Goal: Information Seeking & Learning: Learn about a topic

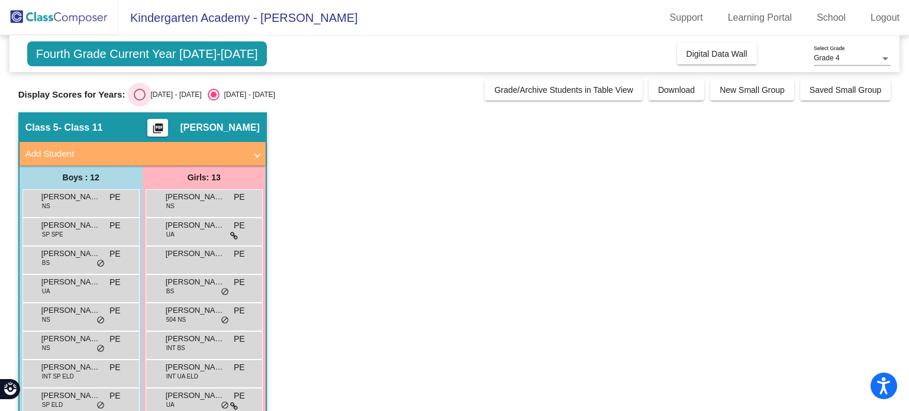
click at [155, 94] on div "[DATE] - [DATE]" at bounding box center [174, 94] width 56 height 11
click at [140, 101] on input "[DATE] - [DATE]" at bounding box center [139, 101] width 1 height 1
radio input "true"
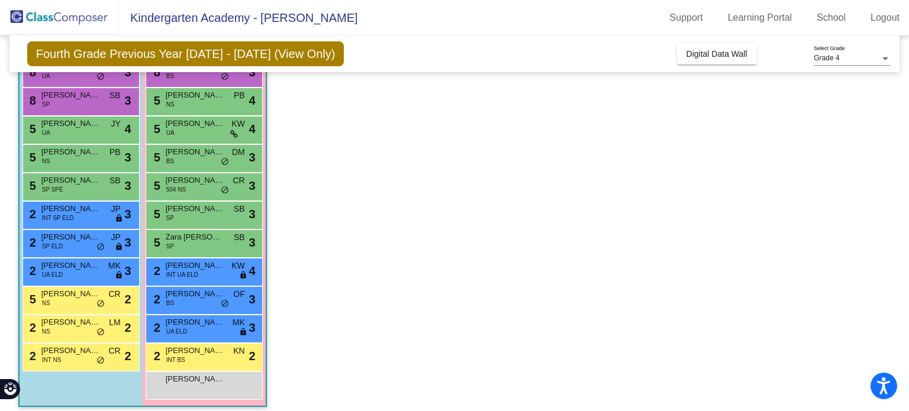
scroll to position [166, 0]
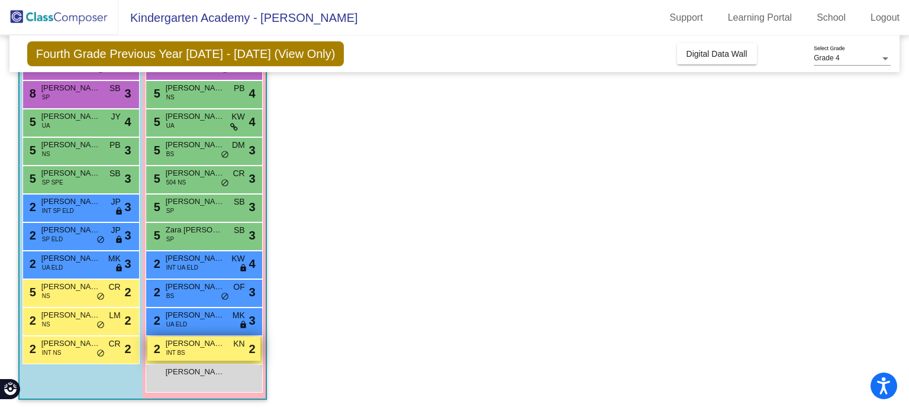
click at [184, 356] on span "INT BS" at bounding box center [175, 353] width 19 height 9
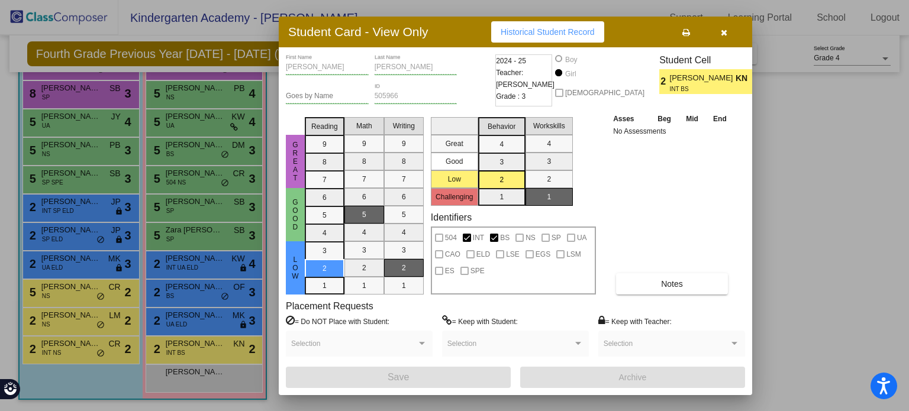
click at [668, 295] on div "[PERSON_NAME] First Name [PERSON_NAME] Last Name Goes by Name 505966 ID 2024 - …" at bounding box center [515, 221] width 459 height 334
click at [665, 284] on span "Notes" at bounding box center [672, 283] width 22 height 9
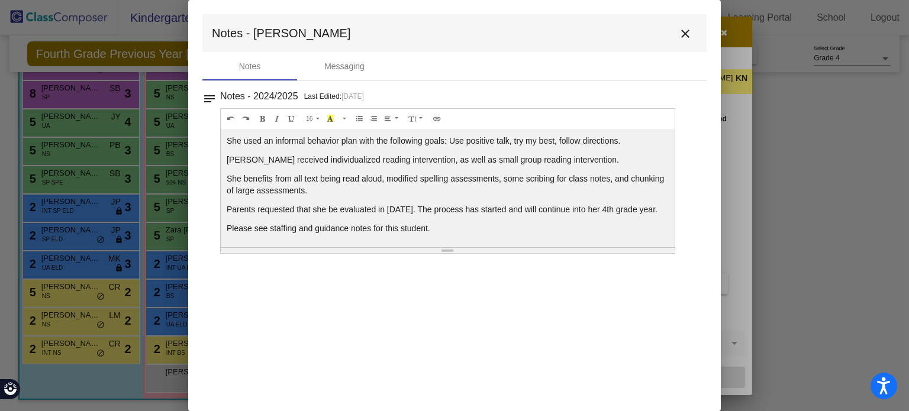
scroll to position [62, 0]
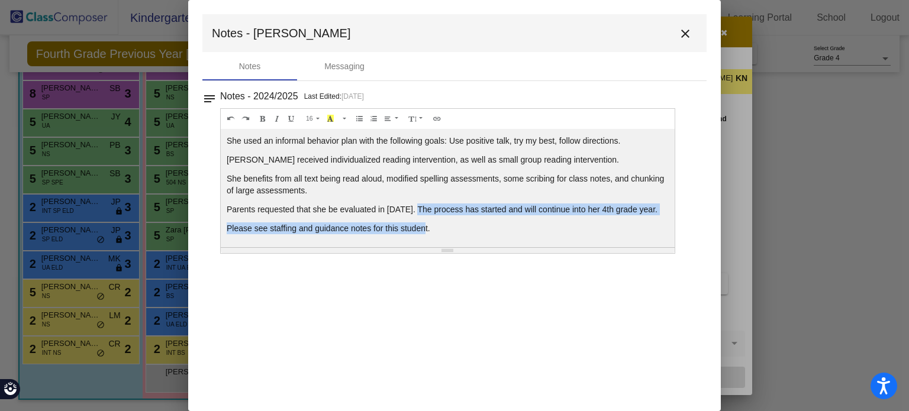
drag, startPoint x: 414, startPoint y: 201, endPoint x: 425, endPoint y: 233, distance: 34.3
click at [425, 233] on div "[PERSON_NAME] was homeschooled until Third Grade. She repeated third grade by a…" at bounding box center [448, 188] width 454 height 118
click at [425, 233] on p "Please see staffing and guidance notes for this student." at bounding box center [448, 229] width 442 height 12
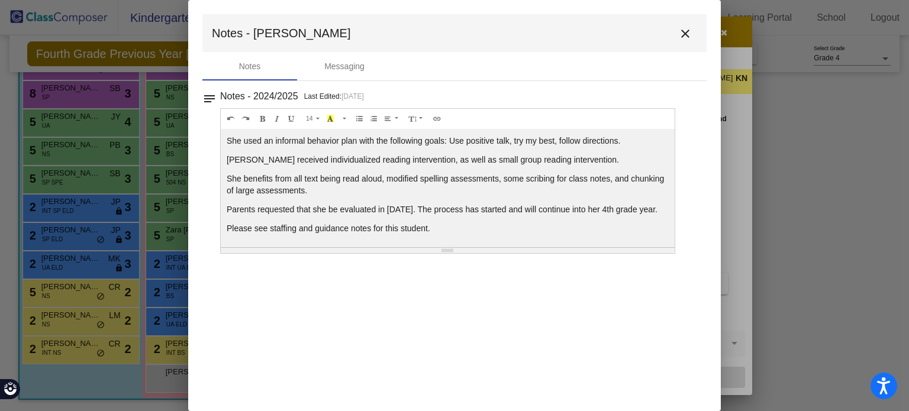
scroll to position [69, 0]
click at [687, 30] on mat-icon "close" at bounding box center [685, 34] width 14 height 14
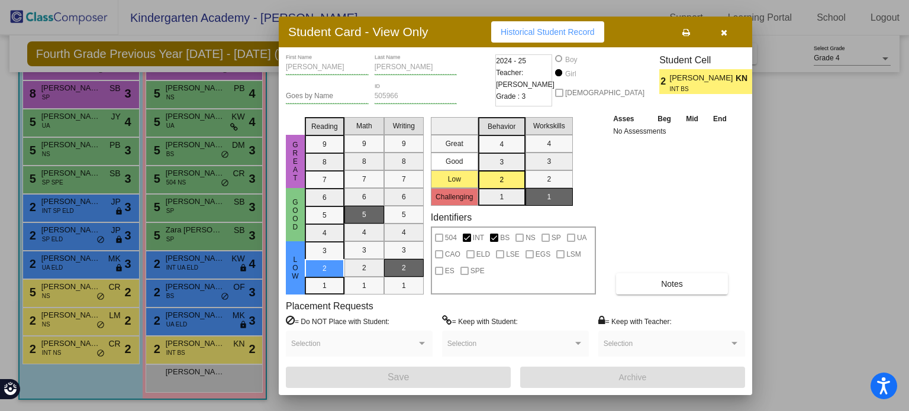
click at [66, 345] on div at bounding box center [454, 205] width 909 height 411
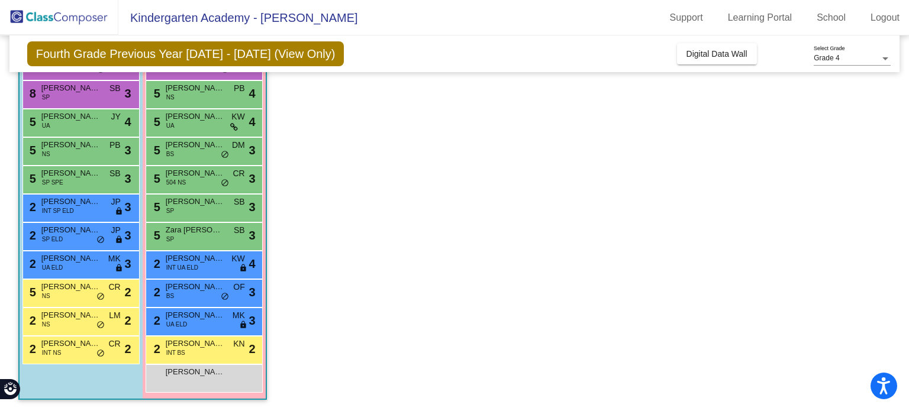
click at [66, 345] on span "[PERSON_NAME]" at bounding box center [70, 344] width 59 height 12
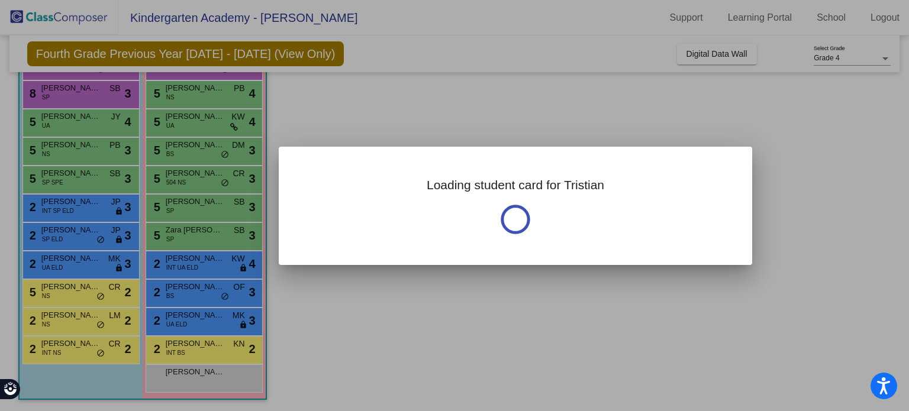
click at [66, 345] on div at bounding box center [454, 205] width 909 height 411
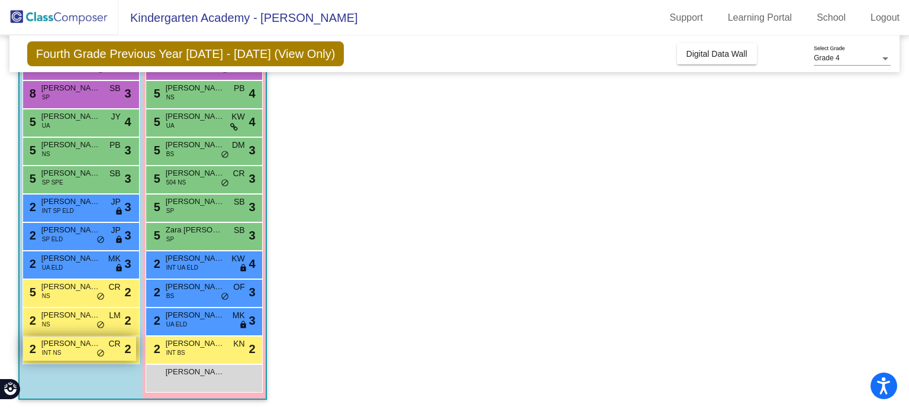
click at [52, 356] on span "INT NS" at bounding box center [52, 353] width 20 height 9
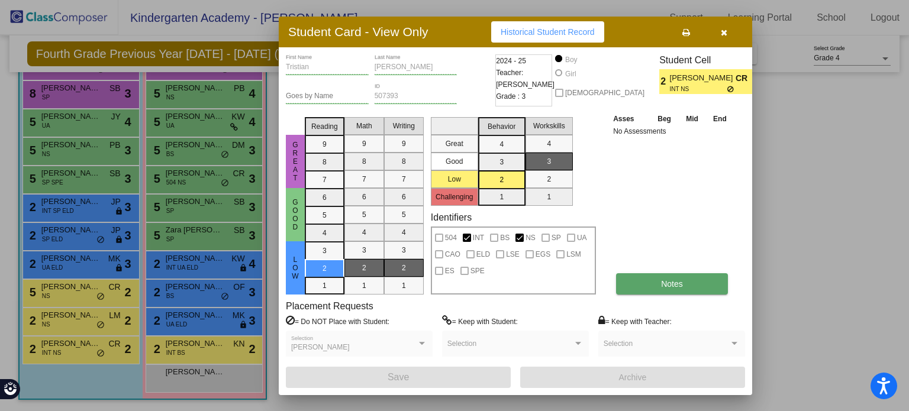
click at [646, 279] on button "Notes" at bounding box center [672, 283] width 112 height 21
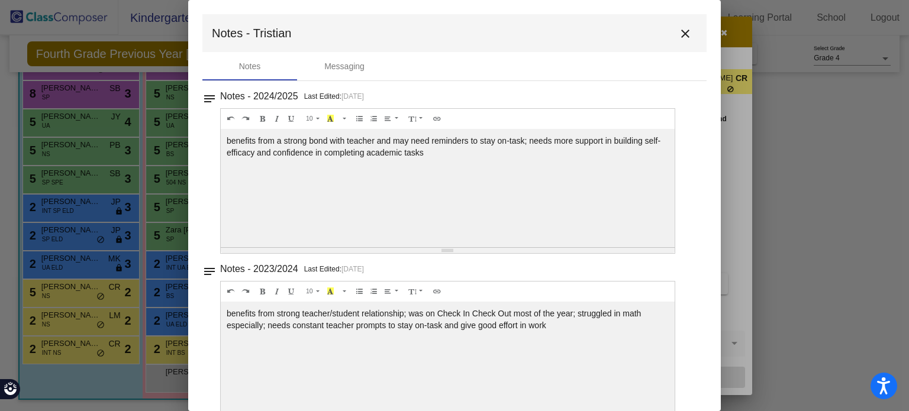
click at [674, 31] on button "close" at bounding box center [686, 33] width 24 height 24
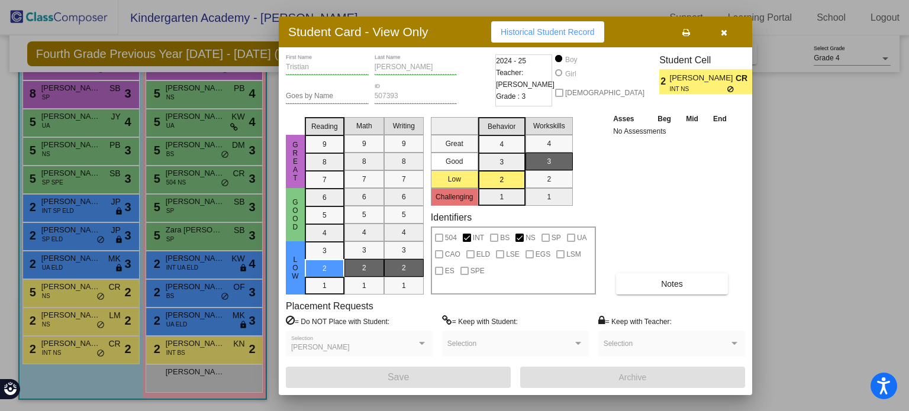
click at [78, 324] on div at bounding box center [454, 205] width 909 height 411
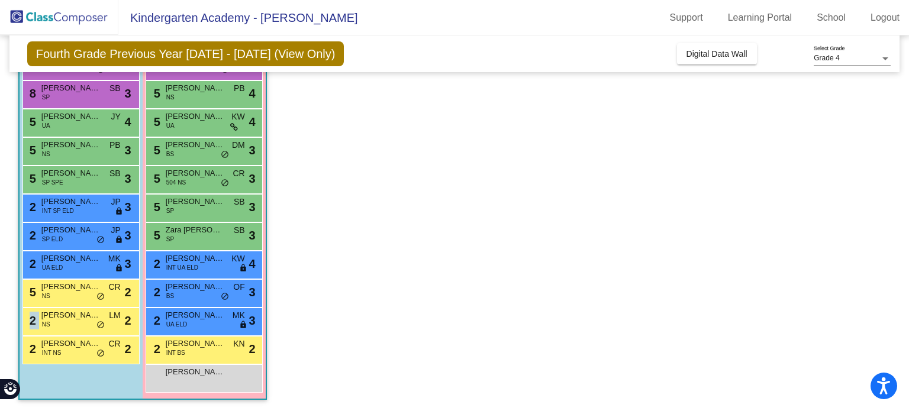
click at [78, 324] on div "2 Jayden Vest NS LM lock do_not_disturb_alt 2" at bounding box center [79, 320] width 113 height 24
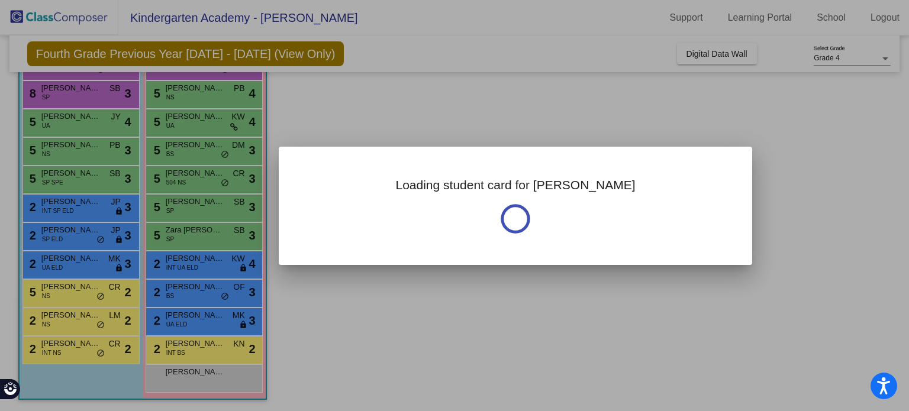
click at [78, 324] on div at bounding box center [454, 205] width 909 height 411
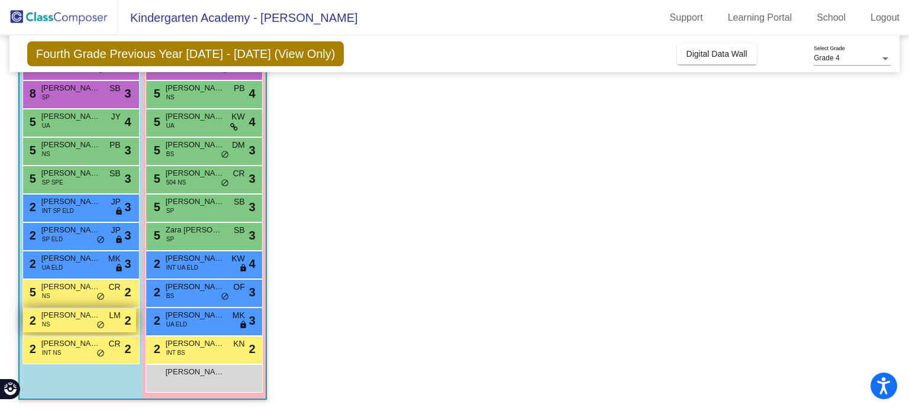
click at [43, 314] on span "[PERSON_NAME]" at bounding box center [70, 316] width 59 height 12
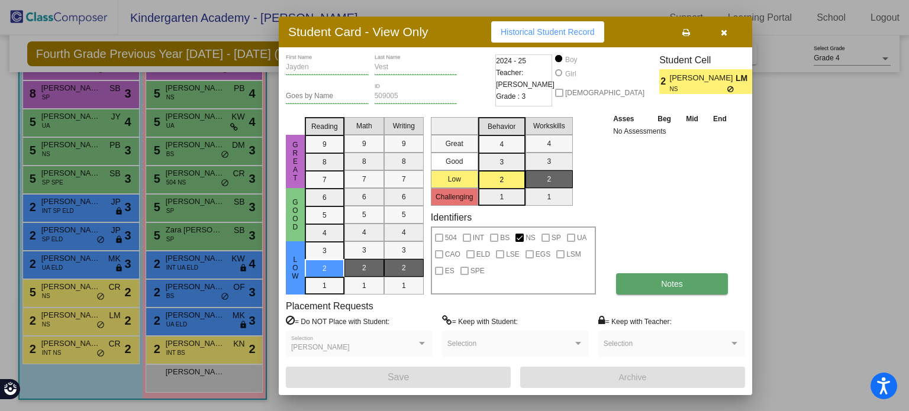
click at [623, 281] on button "Notes" at bounding box center [672, 283] width 112 height 21
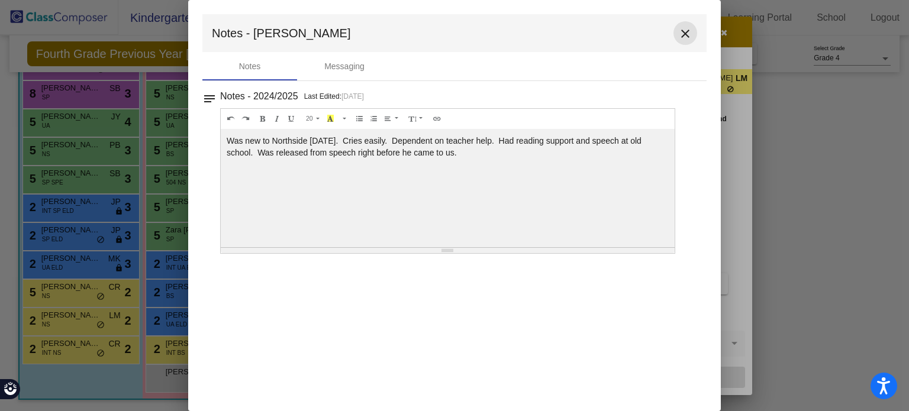
click at [690, 37] on mat-icon "close" at bounding box center [685, 34] width 14 height 14
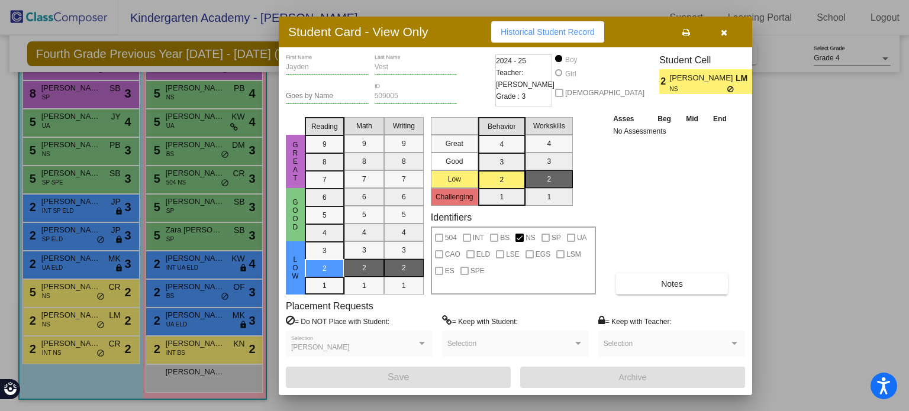
click at [75, 297] on div at bounding box center [454, 205] width 909 height 411
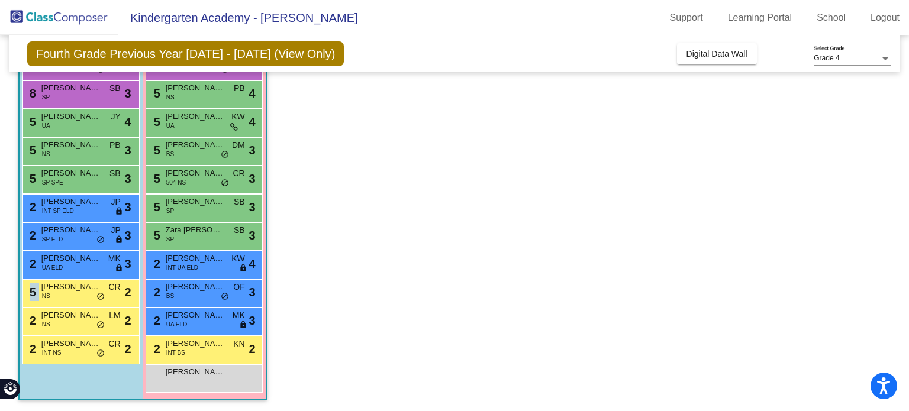
click at [75, 297] on div "5 [PERSON_NAME] NS CR lock do_not_disturb_alt 2" at bounding box center [79, 292] width 113 height 24
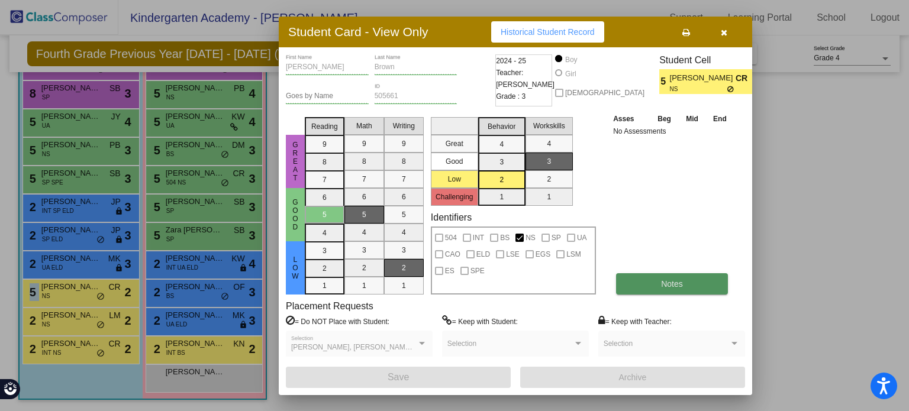
click at [654, 288] on button "Notes" at bounding box center [672, 283] width 112 height 21
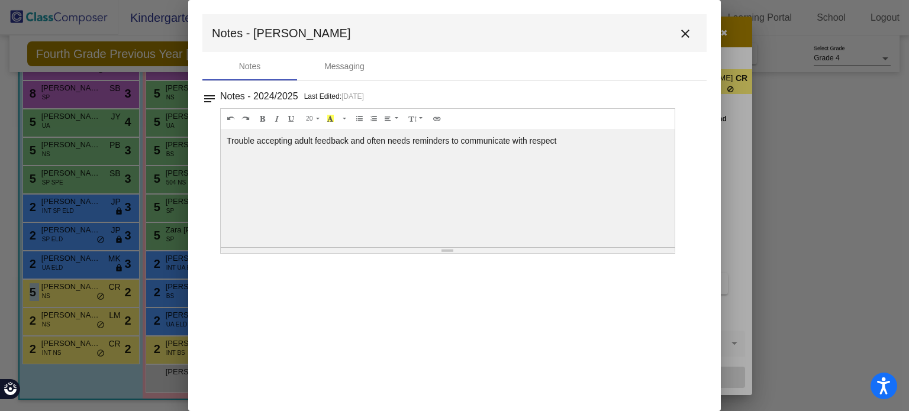
click at [686, 33] on mat-icon "close" at bounding box center [685, 34] width 14 height 14
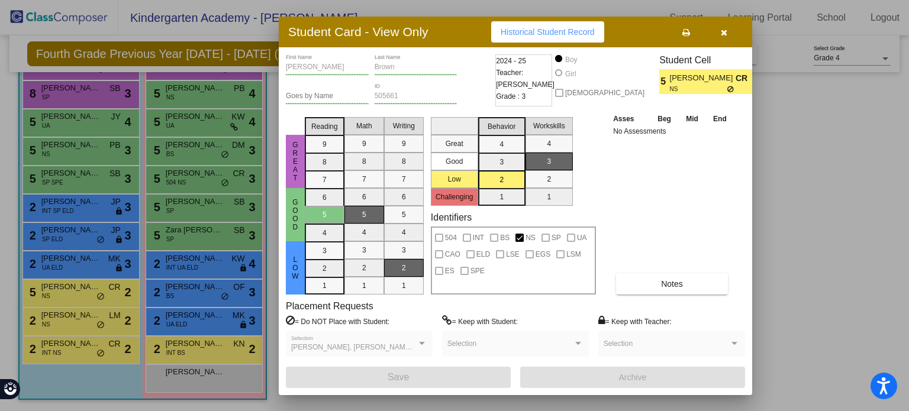
click at [188, 318] on div at bounding box center [454, 205] width 909 height 411
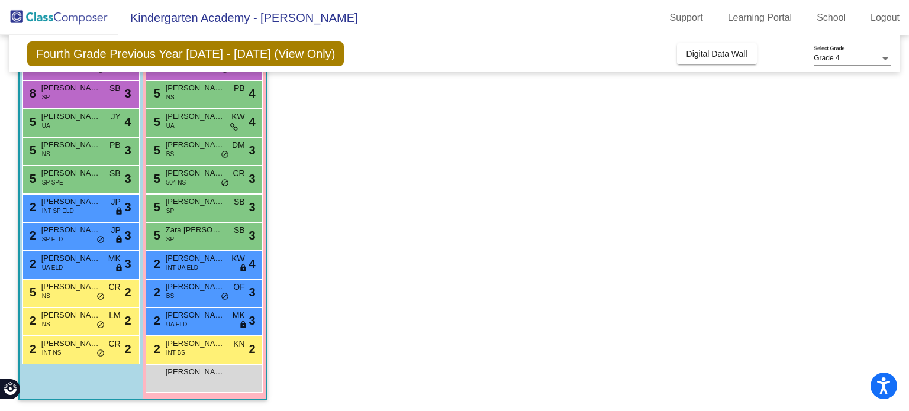
click at [188, 318] on span "[PERSON_NAME]" at bounding box center [195, 316] width 59 height 12
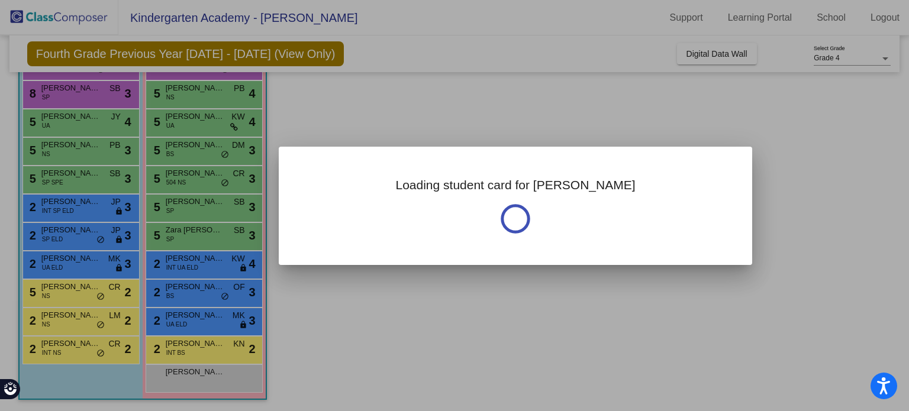
click at [188, 318] on div at bounding box center [454, 205] width 909 height 411
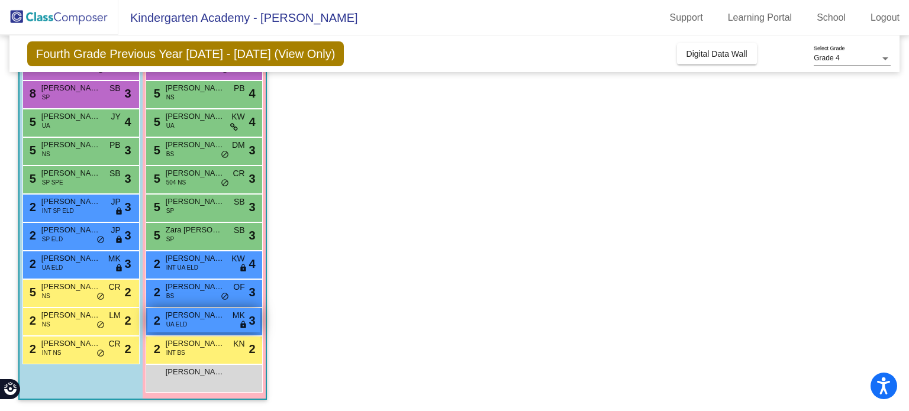
click at [194, 321] on div "2 [PERSON_NAME] UA [PERSON_NAME] lock do_not_disturb_alt 3" at bounding box center [203, 320] width 113 height 24
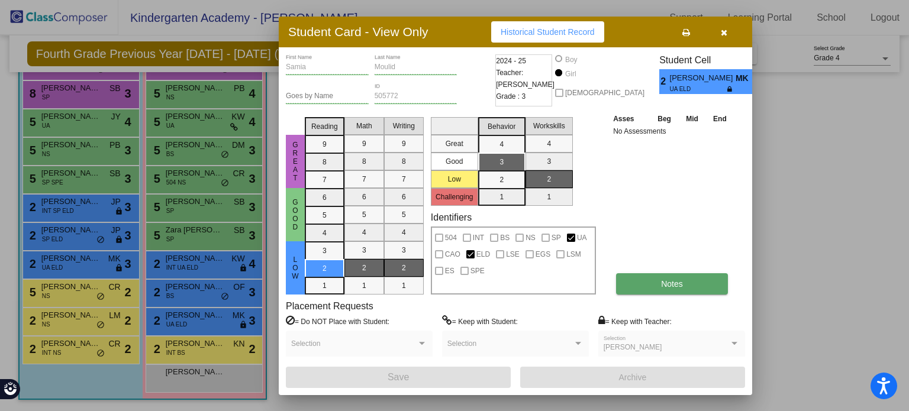
click at [649, 278] on button "Notes" at bounding box center [672, 283] width 112 height 21
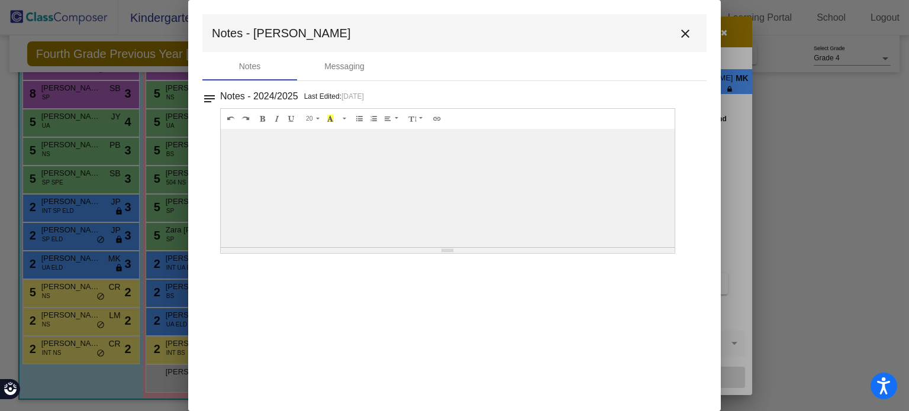
click at [681, 30] on mat-icon "close" at bounding box center [685, 34] width 14 height 14
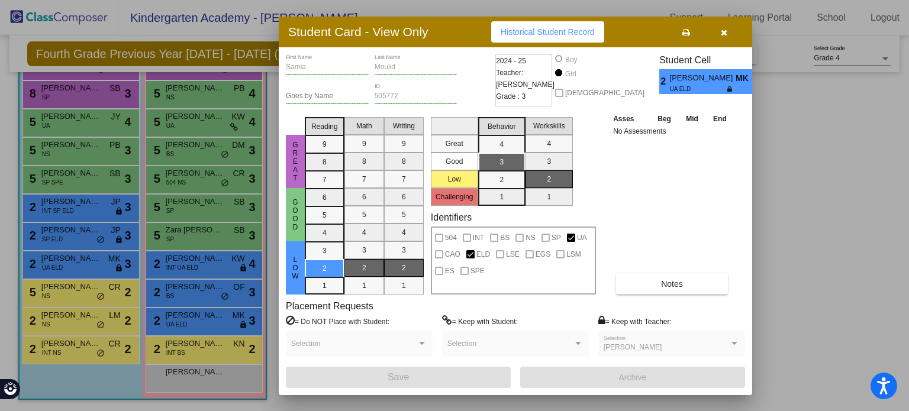
click at [210, 291] on div at bounding box center [454, 205] width 909 height 411
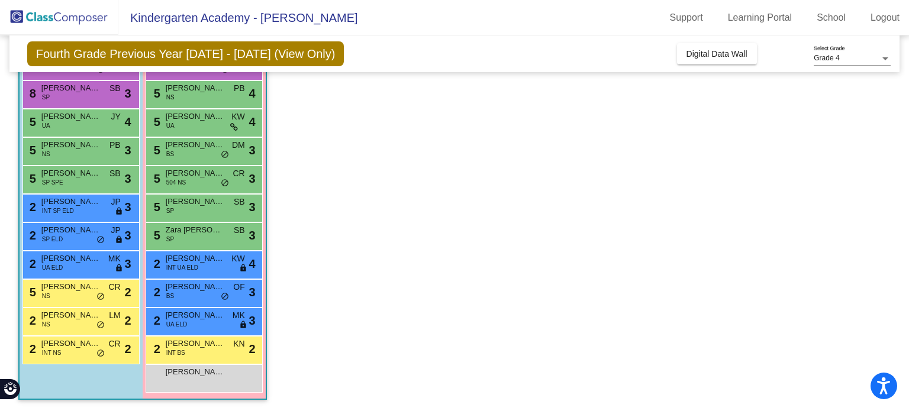
click at [210, 291] on span "[PERSON_NAME]" at bounding box center [195, 287] width 59 height 12
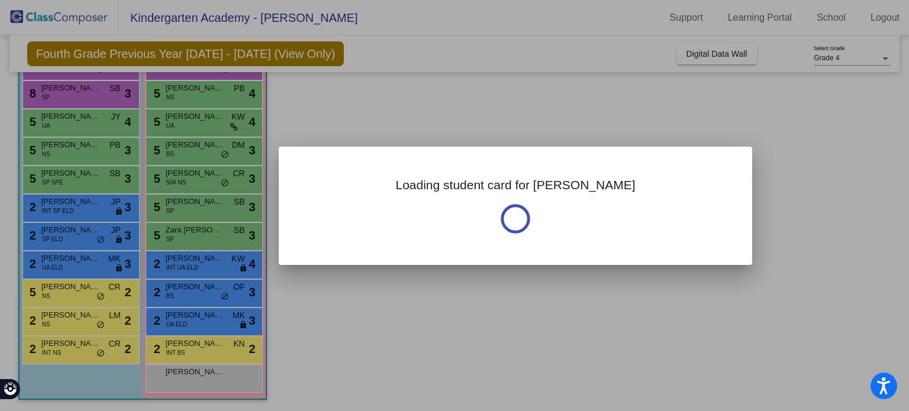
click at [210, 291] on div at bounding box center [454, 205] width 909 height 411
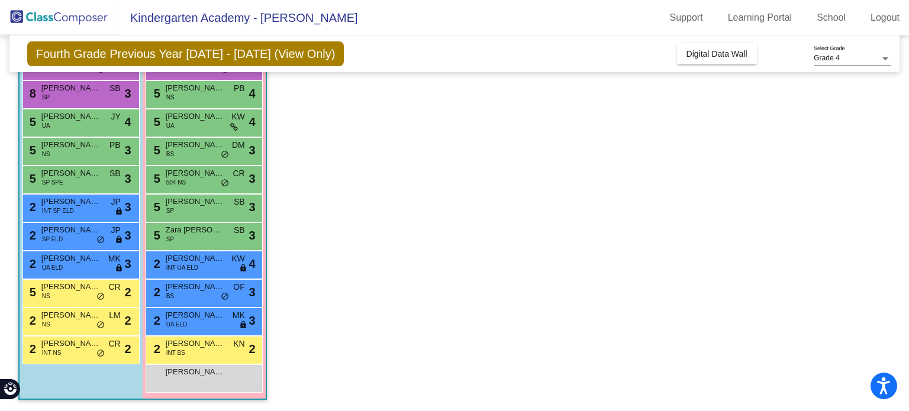
click at [210, 291] on span "[PERSON_NAME]" at bounding box center [195, 287] width 59 height 12
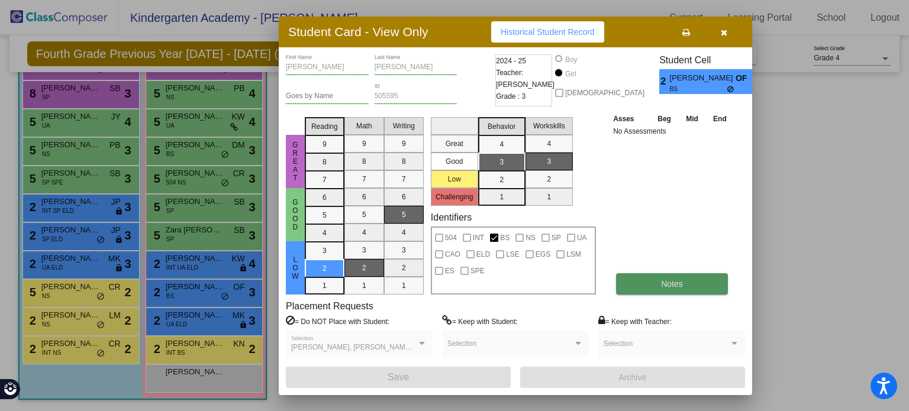
click at [635, 290] on button "Notes" at bounding box center [672, 283] width 112 height 21
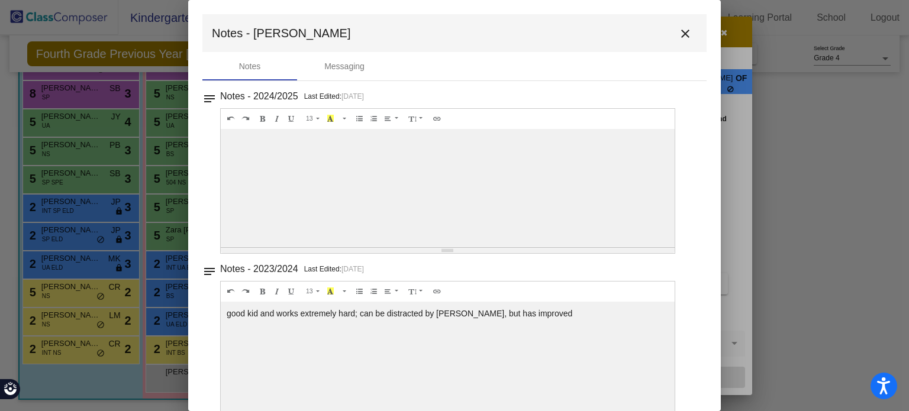
click at [684, 36] on mat-icon "close" at bounding box center [685, 34] width 14 height 14
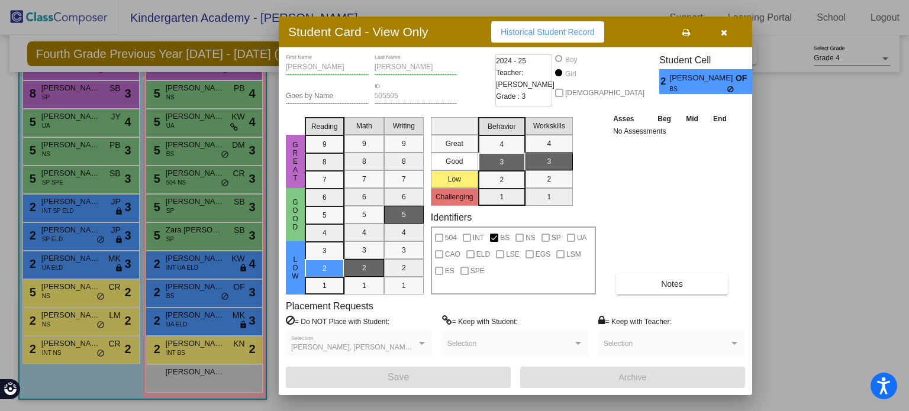
click at [189, 272] on div at bounding box center [454, 205] width 909 height 411
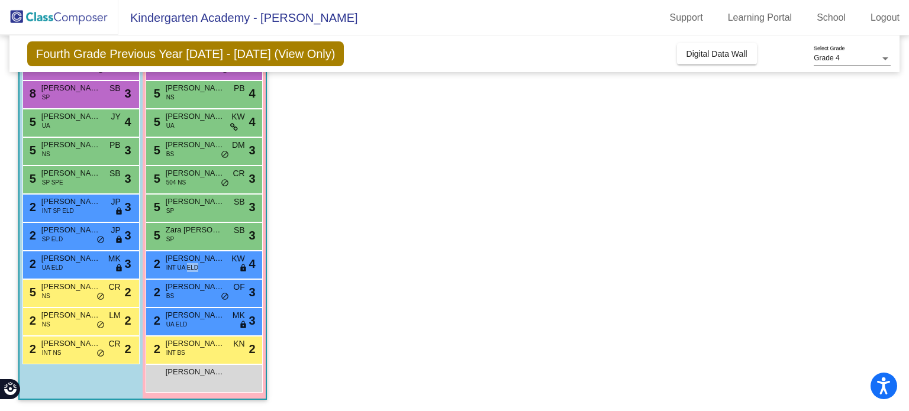
click at [189, 272] on span "INT UA ELD" at bounding box center [182, 267] width 32 height 9
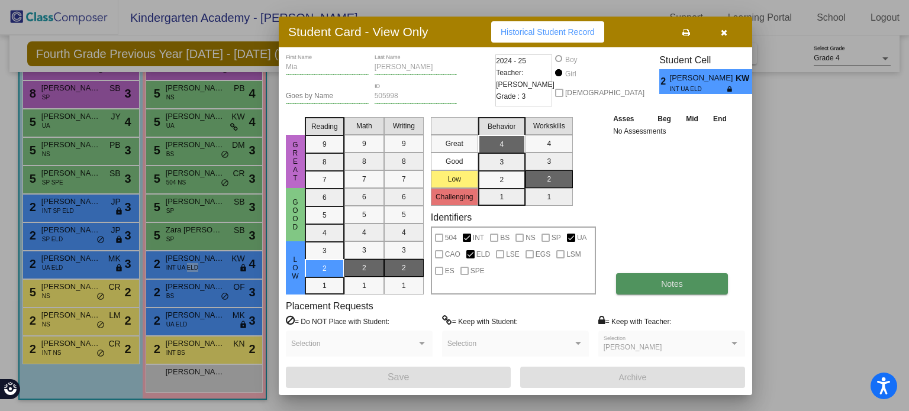
click at [661, 279] on span "Notes" at bounding box center [672, 283] width 22 height 9
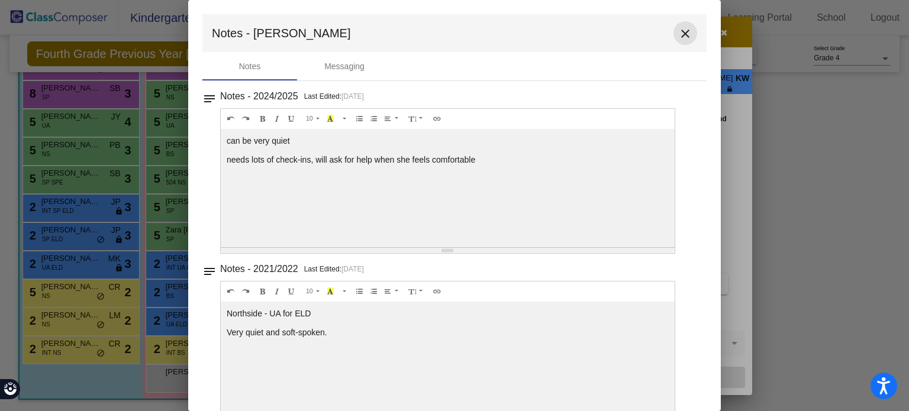
click at [684, 30] on mat-icon "close" at bounding box center [685, 34] width 14 height 14
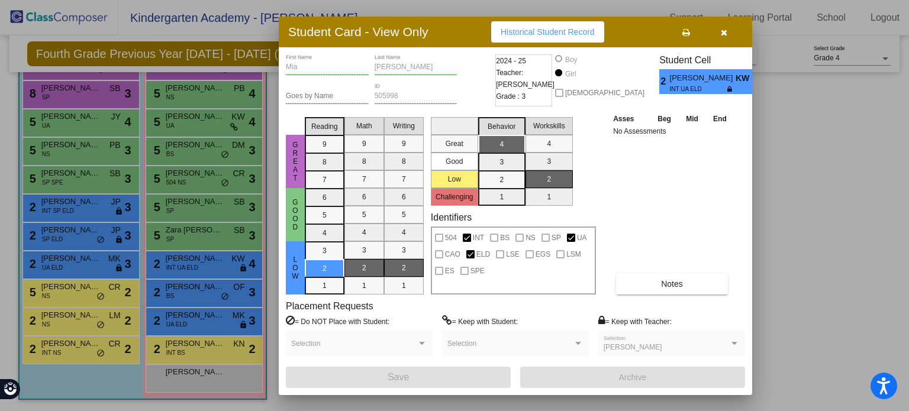
click at [291, 66] on div "[PERSON_NAME] First Name [PERSON_NAME] Last Name" at bounding box center [389, 68] width 207 height 29
click at [735, 34] on button "button" at bounding box center [724, 31] width 38 height 21
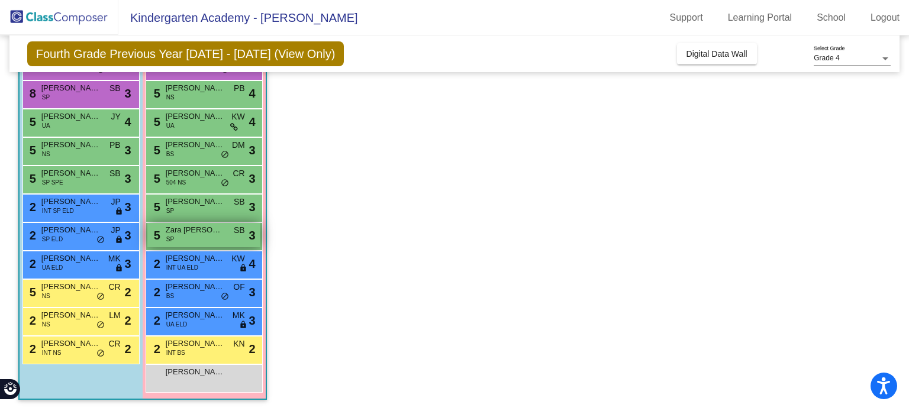
click at [170, 235] on span "SP" at bounding box center [170, 239] width 8 height 9
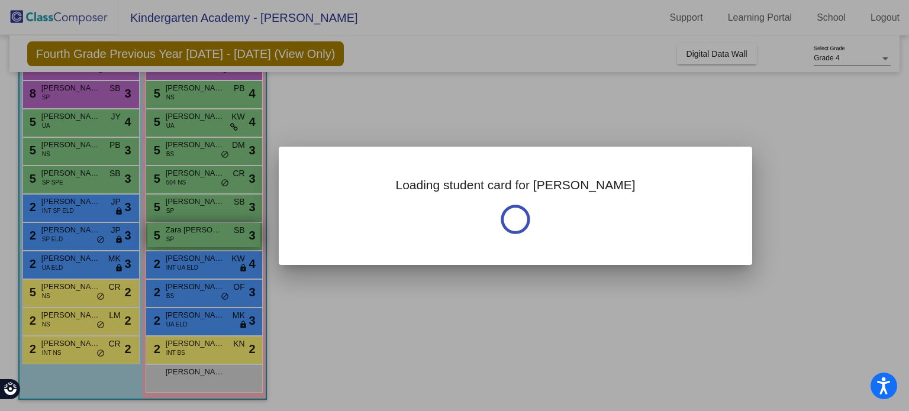
click at [170, 235] on div at bounding box center [454, 205] width 909 height 411
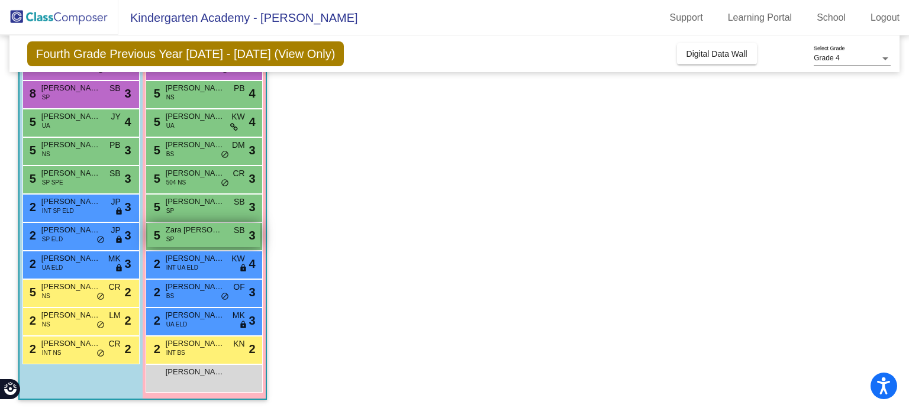
click at [170, 235] on span "SP" at bounding box center [170, 239] width 8 height 9
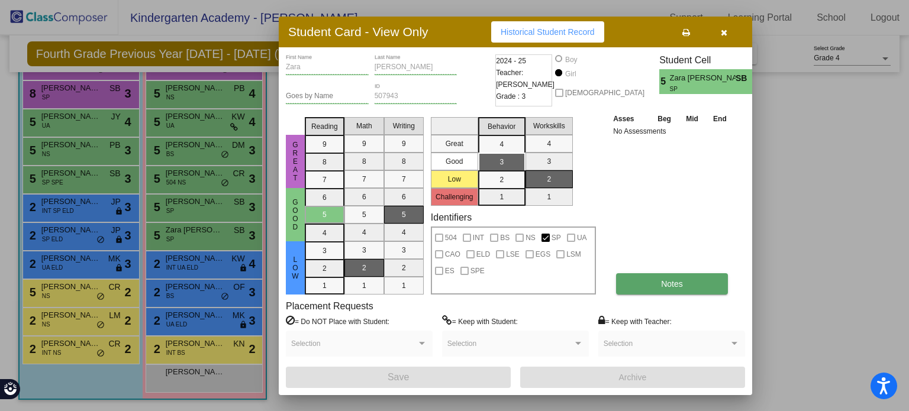
click at [676, 280] on span "Notes" at bounding box center [672, 283] width 22 height 9
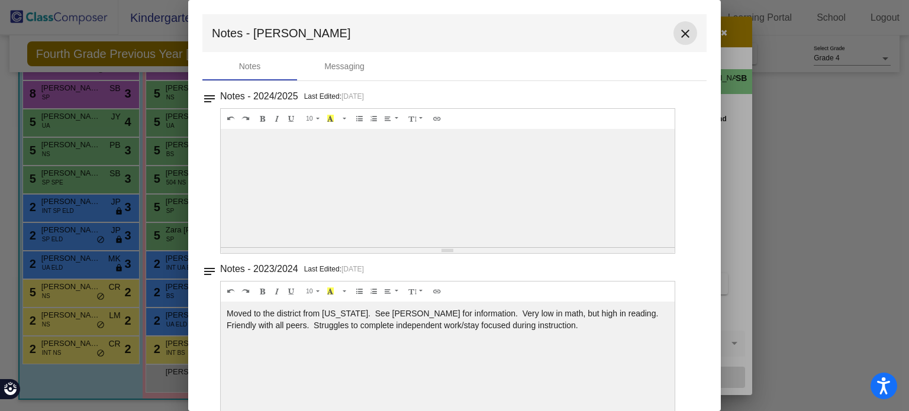
click at [684, 30] on mat-icon "close" at bounding box center [685, 34] width 14 height 14
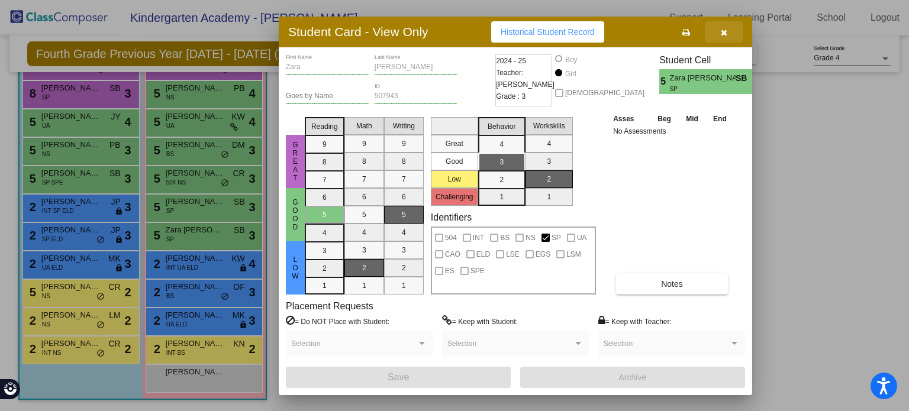
click at [721, 36] on icon "button" at bounding box center [724, 32] width 7 height 8
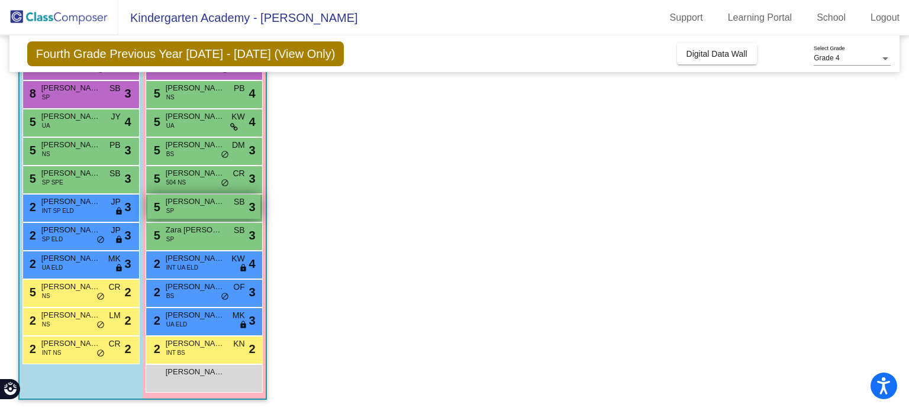
click at [186, 209] on div "5 [PERSON_NAME] SP SB lock do_not_disturb_alt 3" at bounding box center [203, 207] width 113 height 24
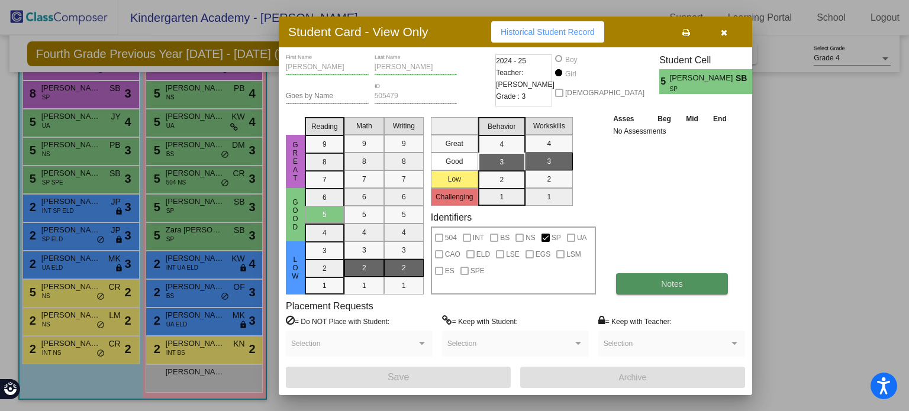
click at [668, 292] on button "Notes" at bounding box center [672, 283] width 112 height 21
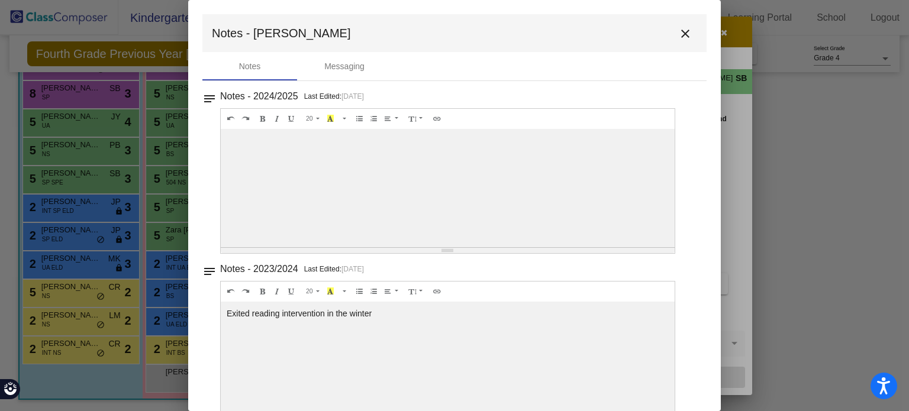
click at [689, 30] on button "close" at bounding box center [686, 33] width 24 height 24
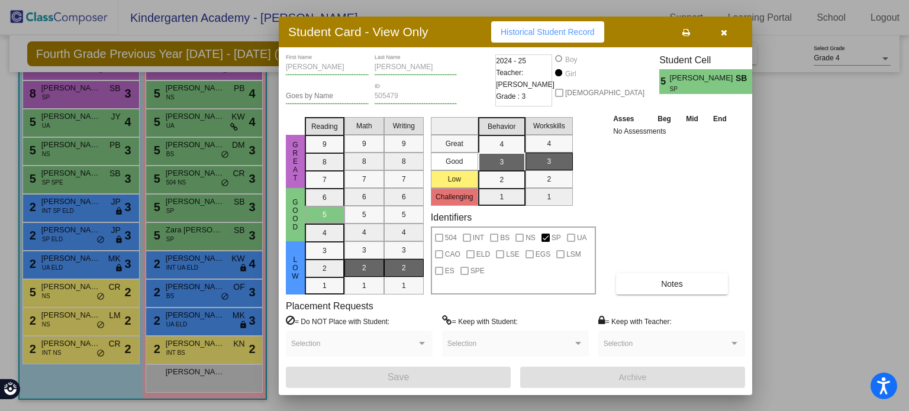
click at [718, 40] on button "button" at bounding box center [724, 31] width 38 height 21
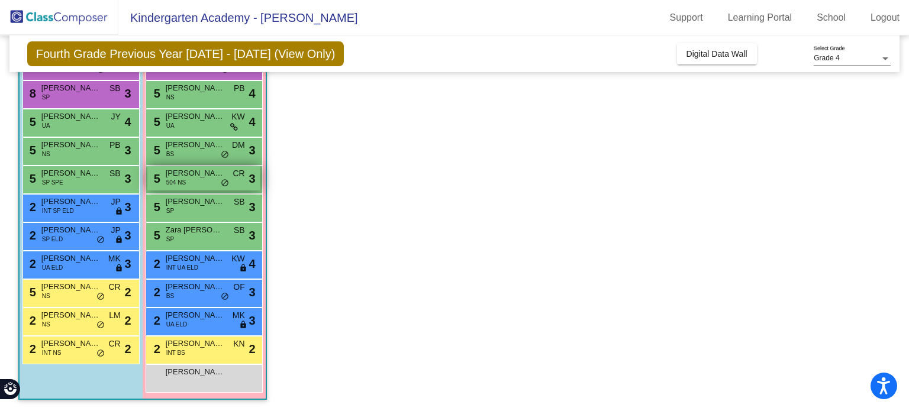
click at [191, 180] on div "5 [PERSON_NAME] Sparrow 504 NS CR lock do_not_disturb_alt 3" at bounding box center [203, 178] width 113 height 24
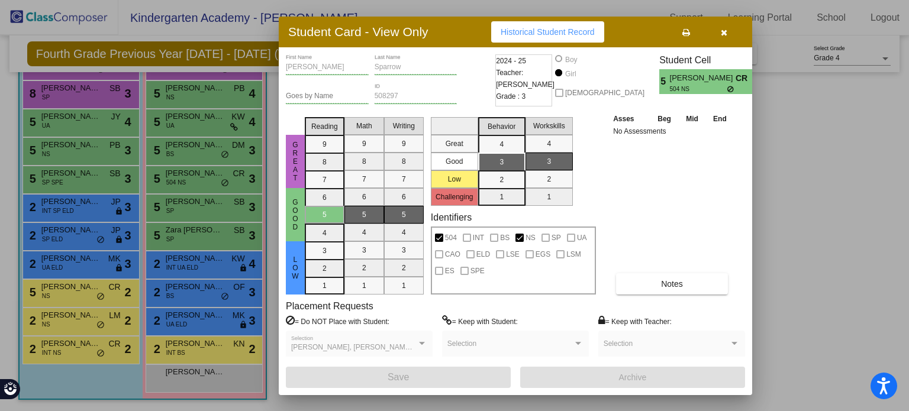
click at [664, 267] on div "Asses Beg Mid End No Assessments Notes" at bounding box center [672, 203] width 124 height 182
click at [664, 273] on button "Notes" at bounding box center [672, 283] width 112 height 21
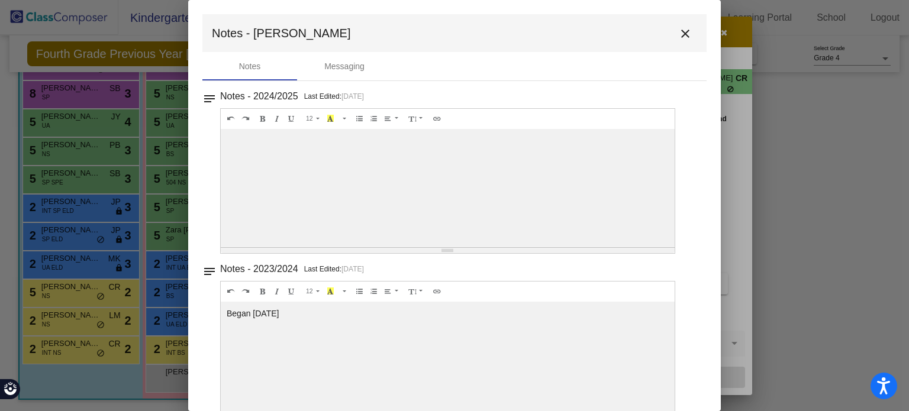
click at [678, 30] on mat-icon "close" at bounding box center [685, 34] width 14 height 14
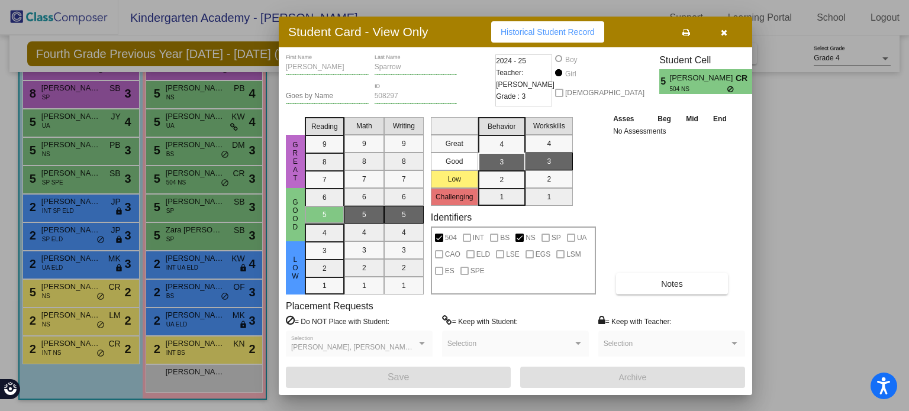
click at [203, 154] on div at bounding box center [454, 205] width 909 height 411
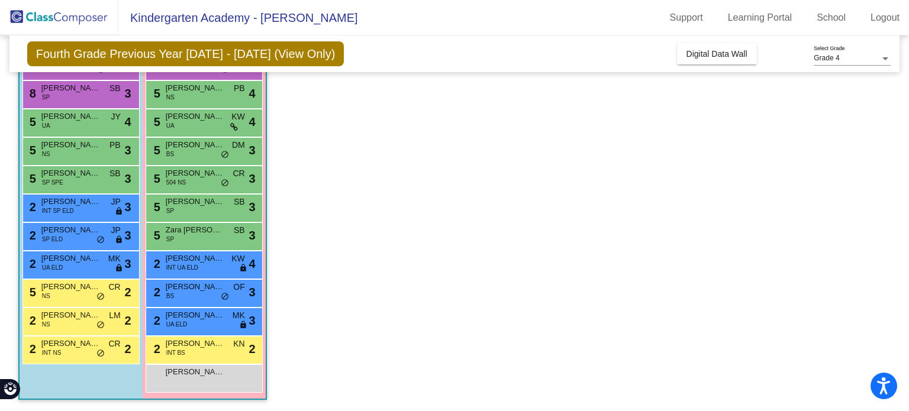
click at [203, 154] on div "5 [PERSON_NAME] BS DM lock do_not_disturb_alt 3" at bounding box center [203, 150] width 113 height 24
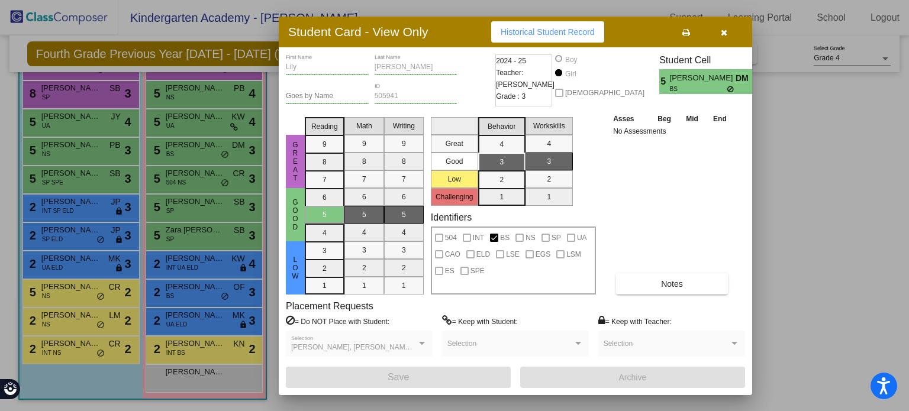
click at [208, 125] on div at bounding box center [454, 205] width 909 height 411
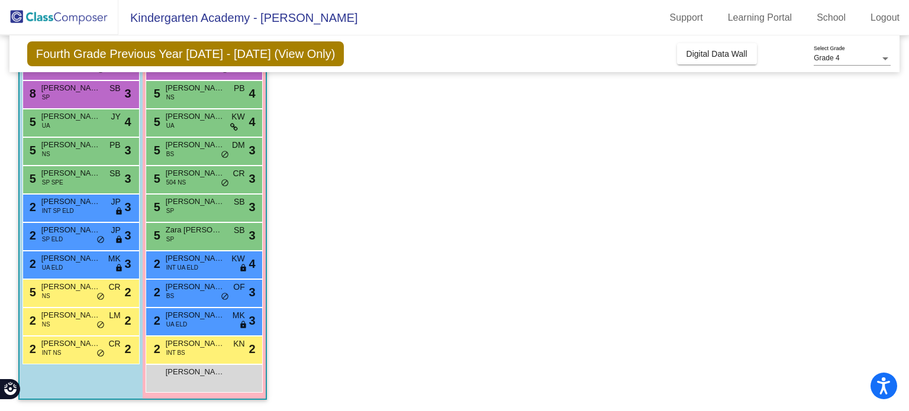
click at [208, 125] on div "5 [PERSON_NAME] UA KW lock do_not_disturb_alt 4" at bounding box center [203, 122] width 113 height 24
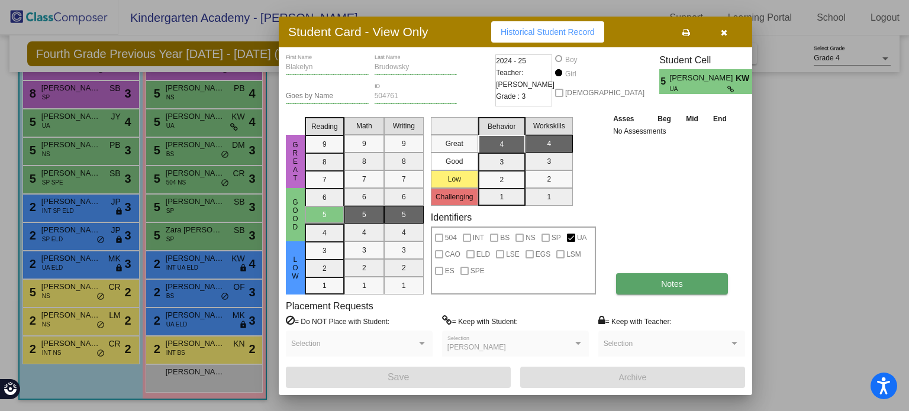
click at [632, 280] on button "Notes" at bounding box center [672, 283] width 112 height 21
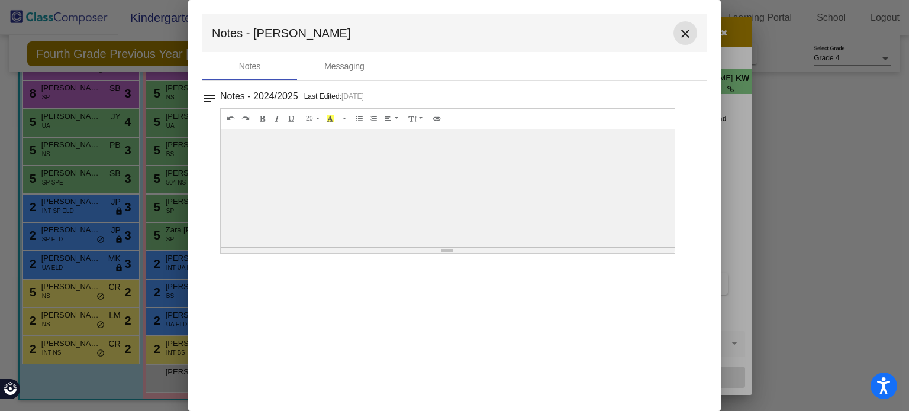
click at [684, 30] on mat-icon "close" at bounding box center [685, 34] width 14 height 14
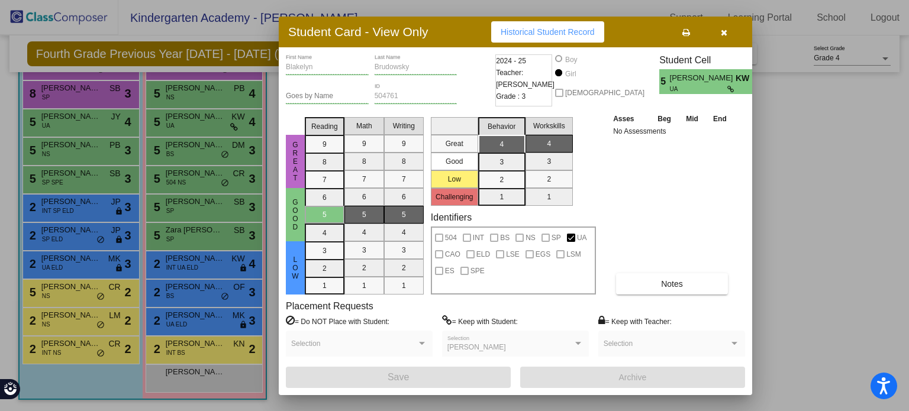
click at [728, 30] on button "button" at bounding box center [724, 31] width 38 height 21
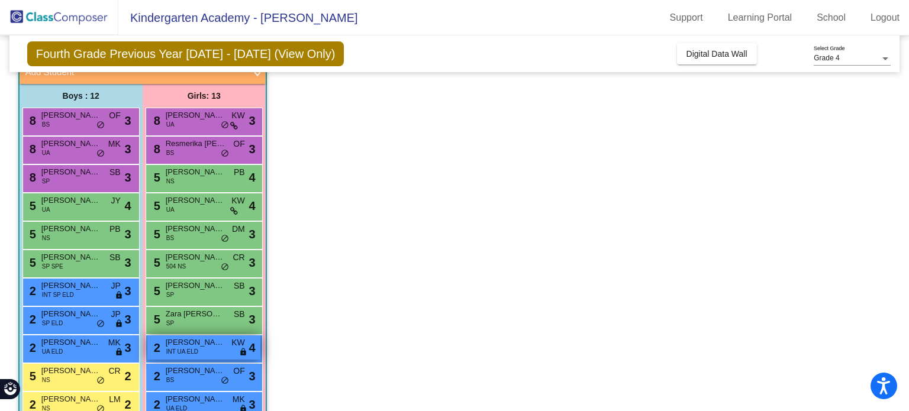
scroll to position [81, 0]
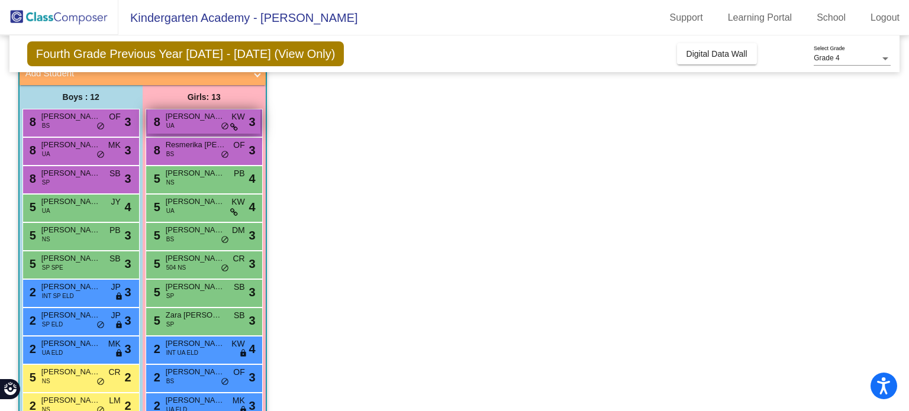
click at [232, 123] on icon at bounding box center [234, 127] width 8 height 8
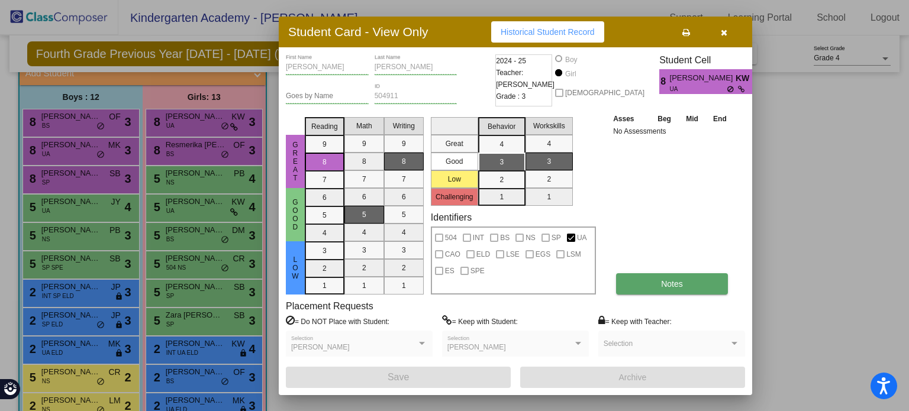
click at [654, 287] on button "Notes" at bounding box center [672, 283] width 112 height 21
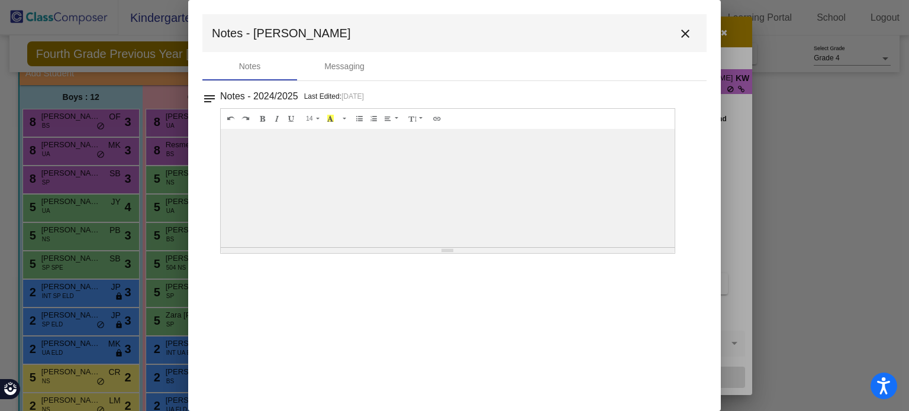
click at [681, 34] on mat-icon "close" at bounding box center [685, 34] width 14 height 14
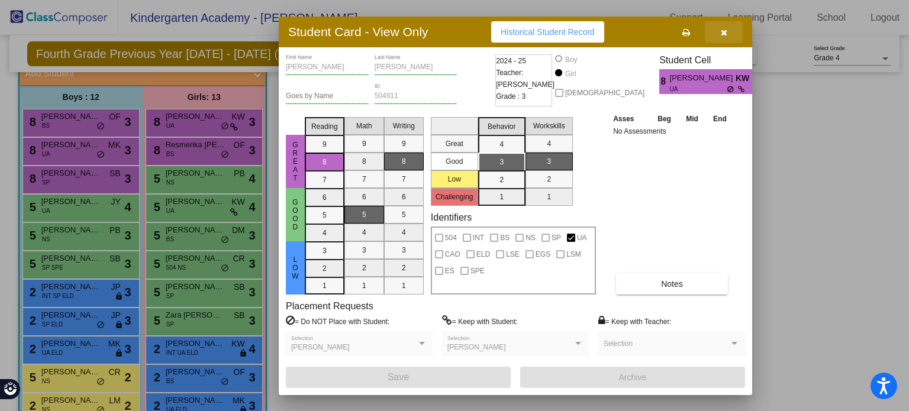
click at [723, 33] on icon "button" at bounding box center [724, 32] width 7 height 8
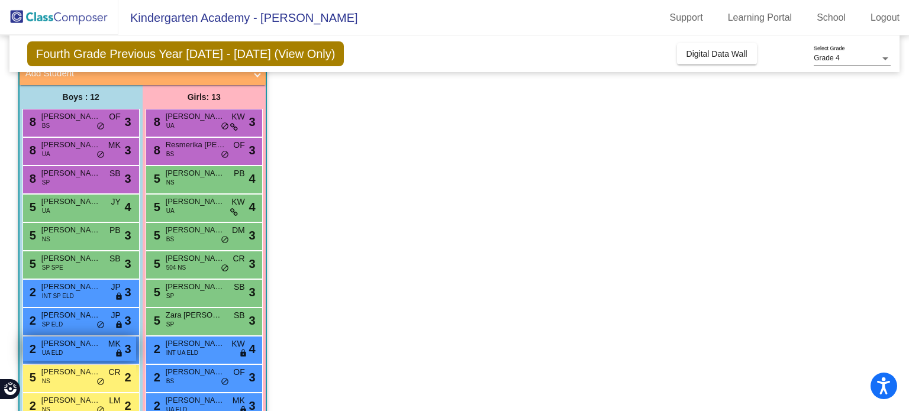
click at [79, 351] on div "2 [PERSON_NAME] UA [PERSON_NAME] lock do_not_disturb_alt 3" at bounding box center [79, 349] width 113 height 24
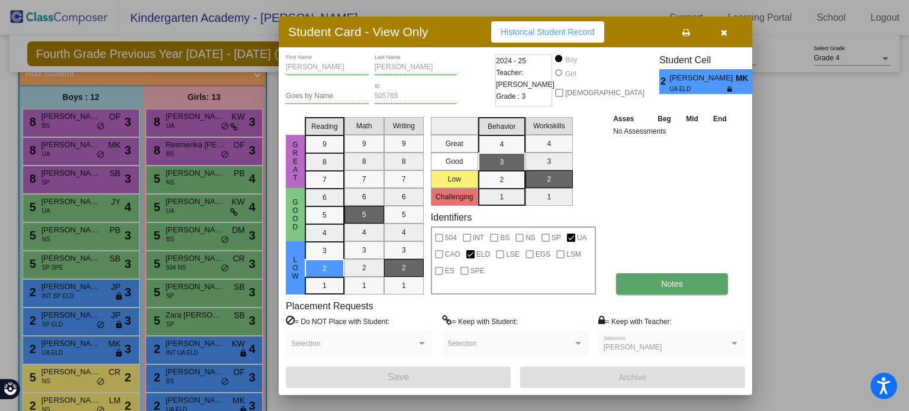
click at [646, 282] on button "Notes" at bounding box center [672, 283] width 112 height 21
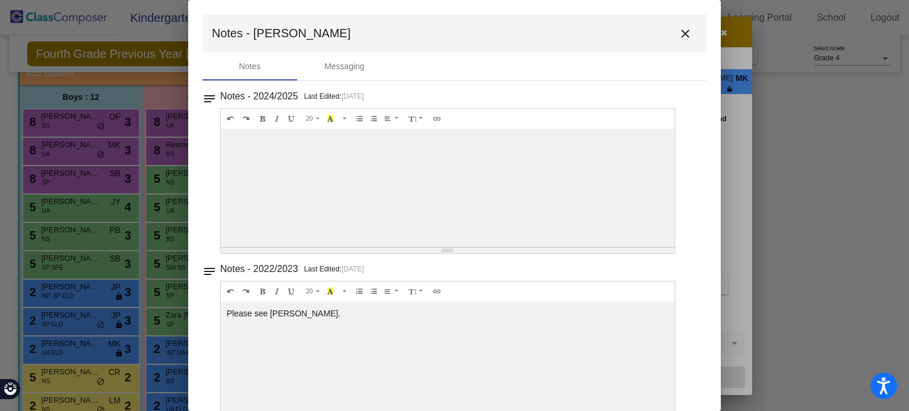
click at [685, 37] on mat-icon "close" at bounding box center [685, 34] width 14 height 14
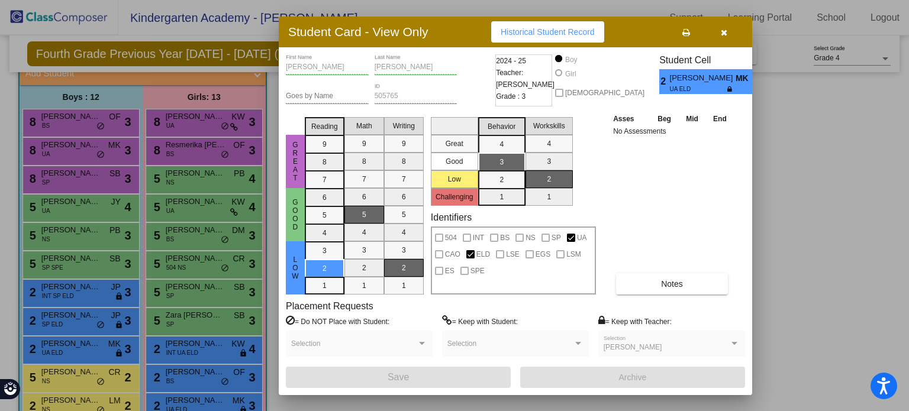
click at [95, 308] on div at bounding box center [454, 205] width 909 height 411
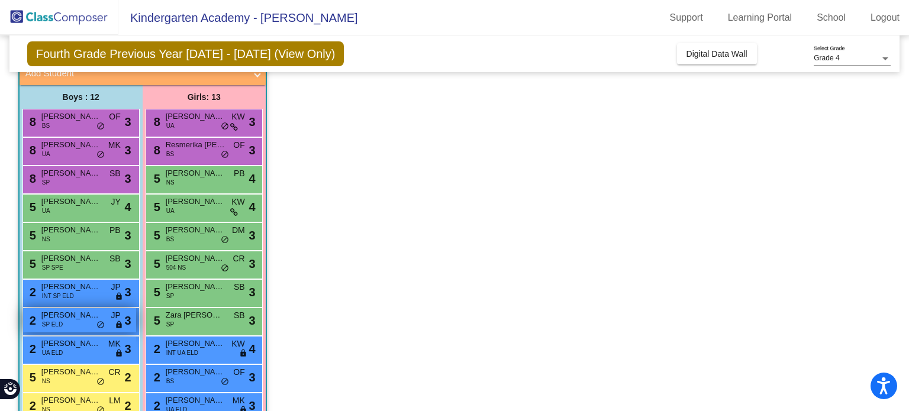
click at [85, 314] on span "[PERSON_NAME] Piruzza" at bounding box center [70, 316] width 59 height 12
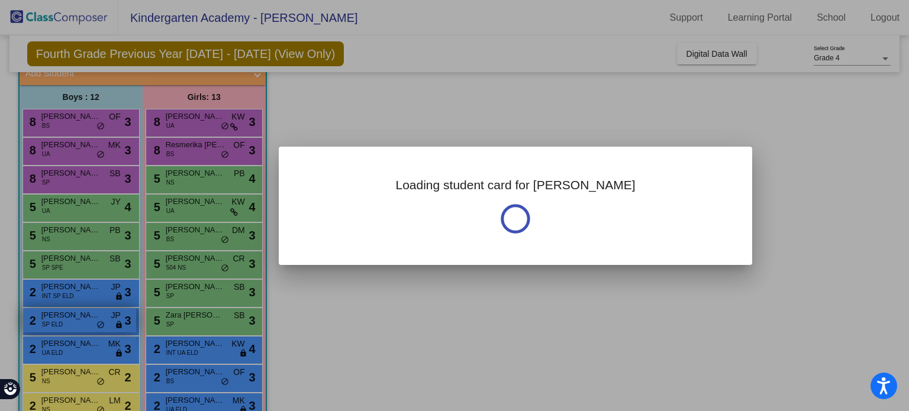
click at [85, 314] on div at bounding box center [454, 205] width 909 height 411
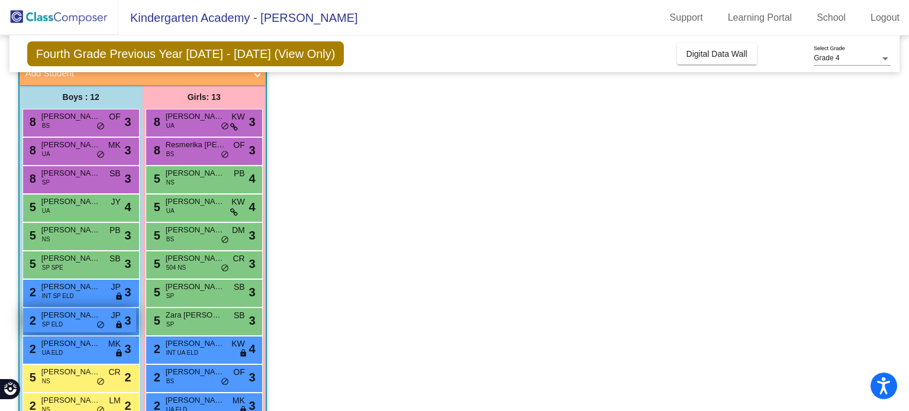
click at [85, 314] on span "[PERSON_NAME] Piruzza" at bounding box center [70, 316] width 59 height 12
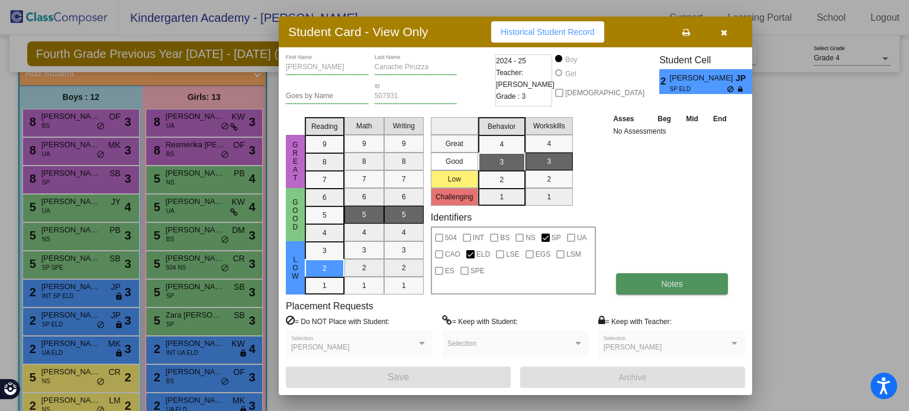
click at [653, 285] on button "Notes" at bounding box center [672, 283] width 112 height 21
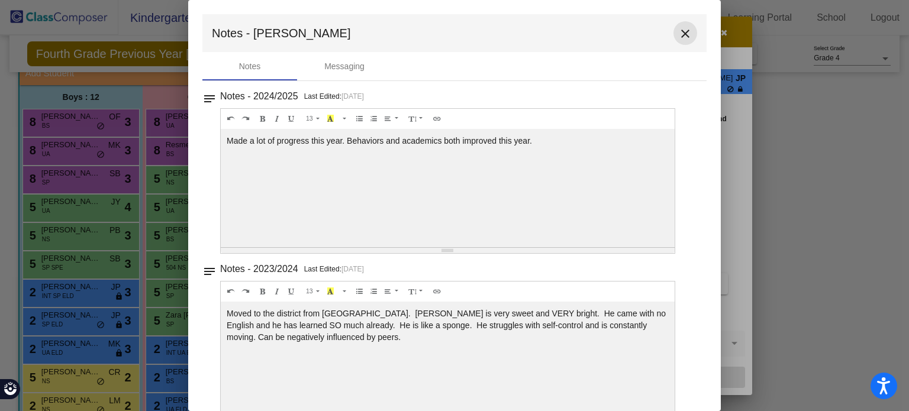
click at [678, 35] on mat-icon "close" at bounding box center [685, 34] width 14 height 14
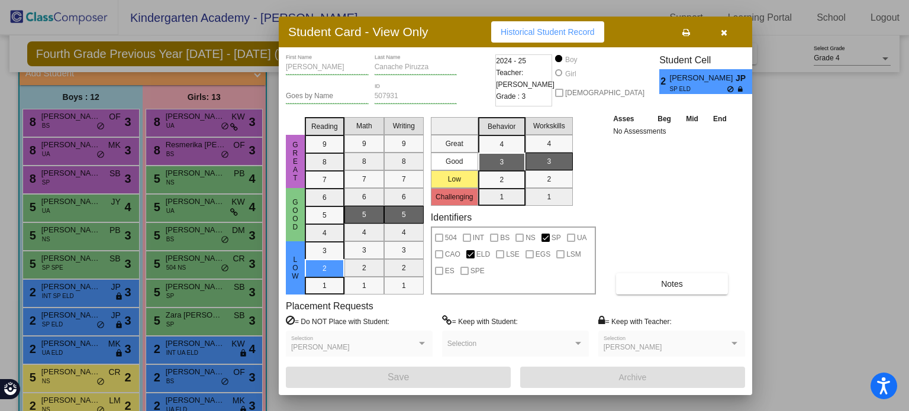
click at [99, 292] on div at bounding box center [454, 205] width 909 height 411
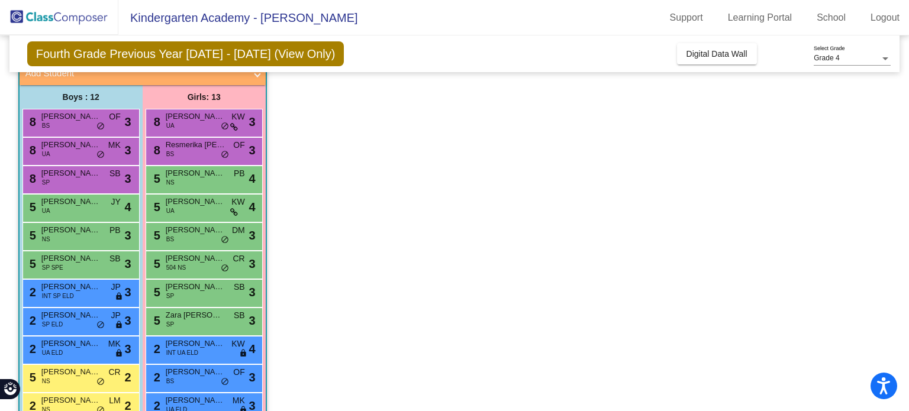
click at [99, 292] on div "2 [PERSON_NAME] [PERSON_NAME] INT SP ELD JP lock do_not_disturb_alt 3" at bounding box center [79, 292] width 113 height 24
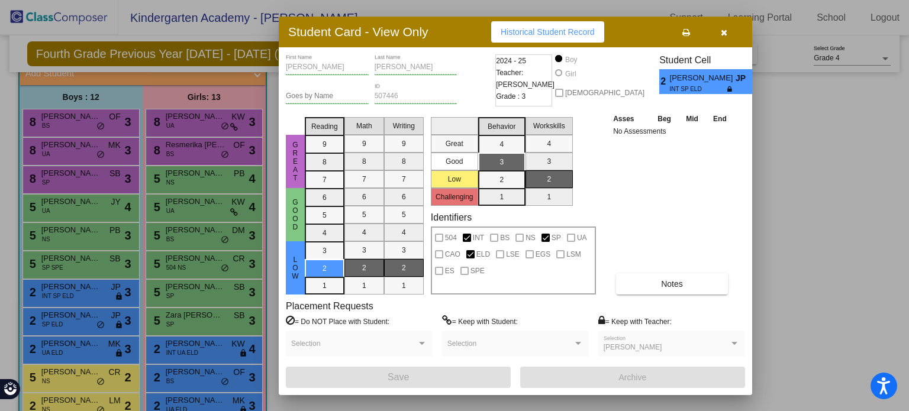
click at [665, 294] on div "[PERSON_NAME] First Name [PERSON_NAME] Last Name Goes by Name 507446 ID 2024 - …" at bounding box center [515, 221] width 459 height 334
click at [660, 287] on button "Notes" at bounding box center [672, 283] width 112 height 21
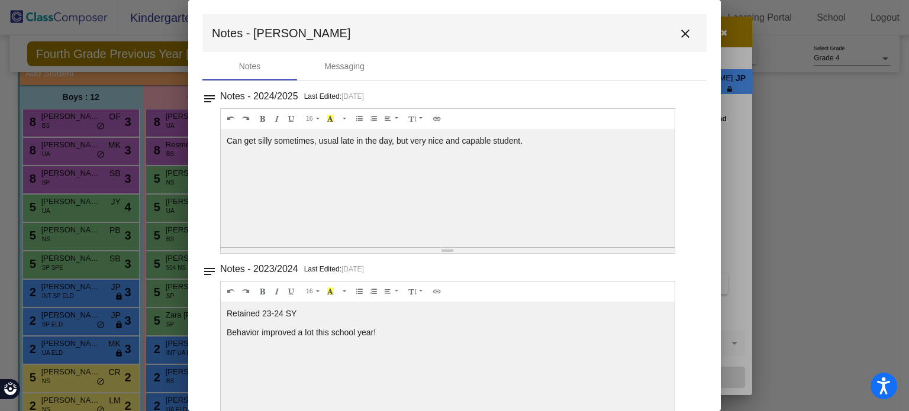
click at [680, 37] on mat-icon "close" at bounding box center [685, 34] width 14 height 14
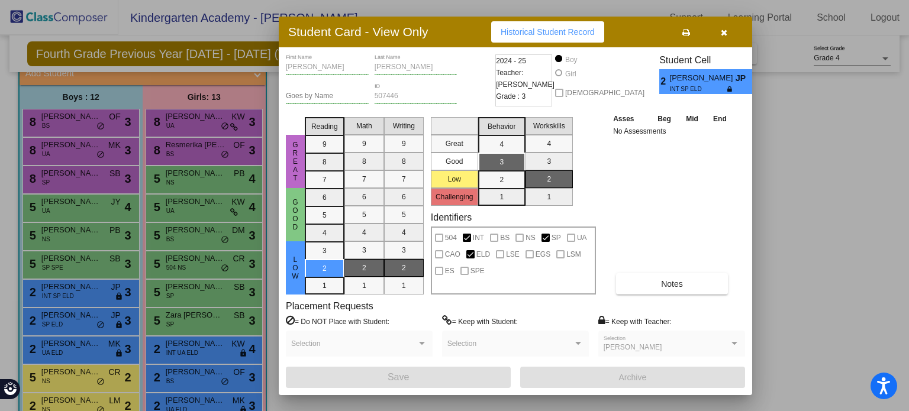
click at [101, 269] on div at bounding box center [454, 205] width 909 height 411
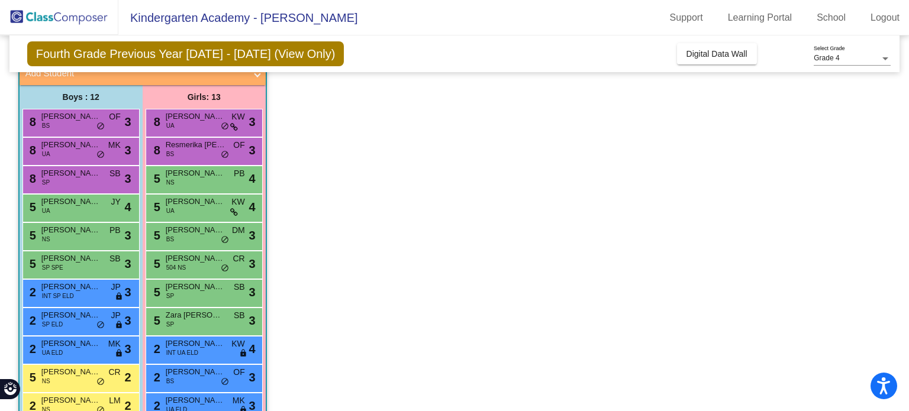
click at [101, 269] on div "5 [PERSON_NAME] SP SPE SB lock do_not_disturb_alt 3" at bounding box center [79, 264] width 113 height 24
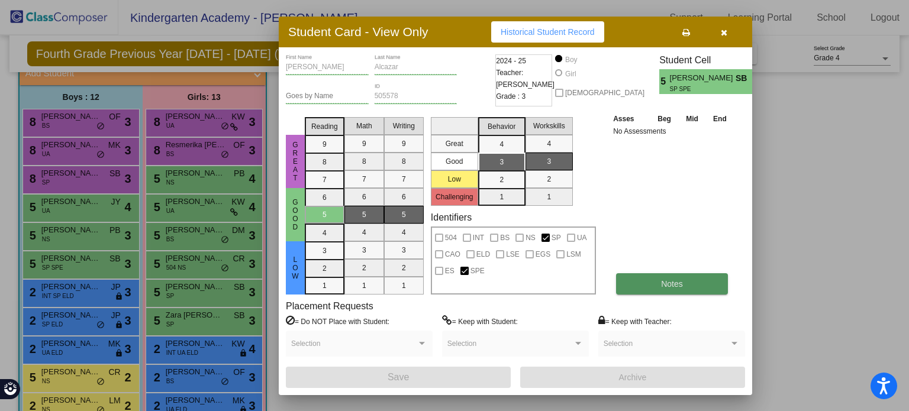
click at [673, 286] on span "Notes" at bounding box center [672, 283] width 22 height 9
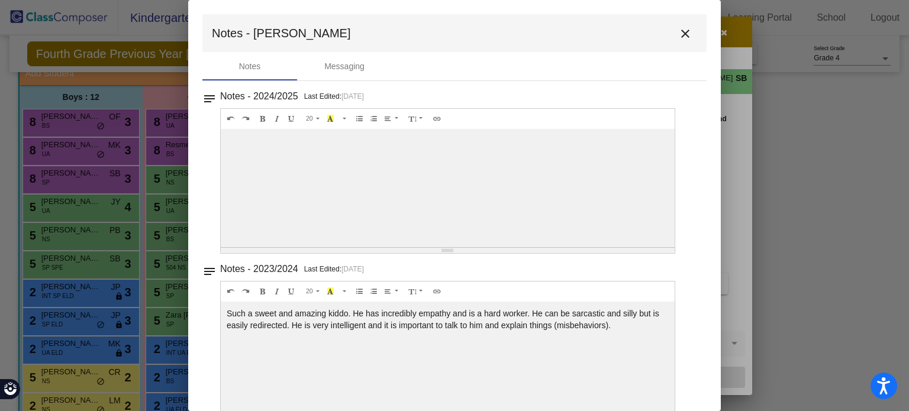
click at [683, 42] on button "close" at bounding box center [686, 33] width 24 height 24
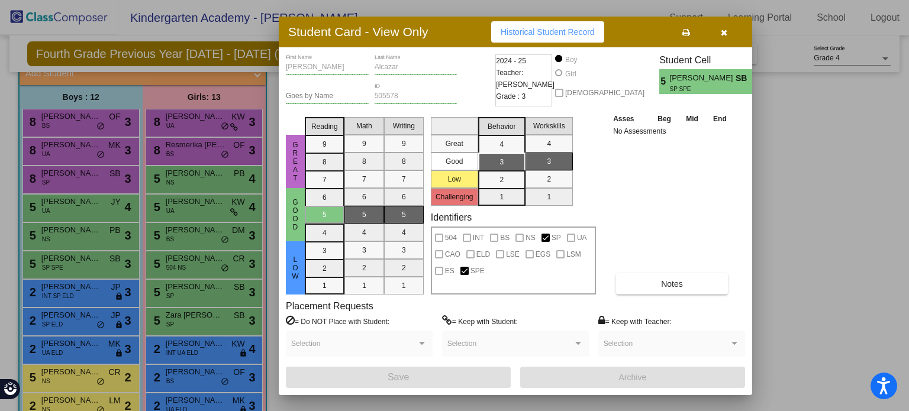
click at [60, 241] on div at bounding box center [454, 205] width 909 height 411
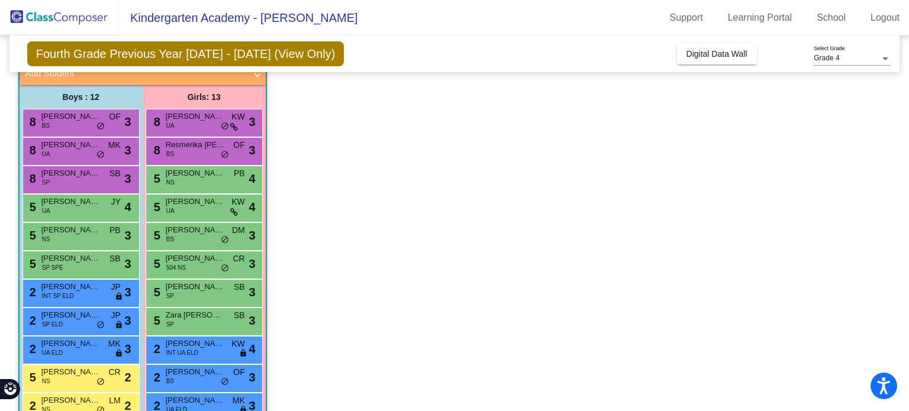
click at [60, 241] on div "5 [PERSON_NAME] NS PB lock do_not_disturb_alt 3" at bounding box center [79, 235] width 113 height 24
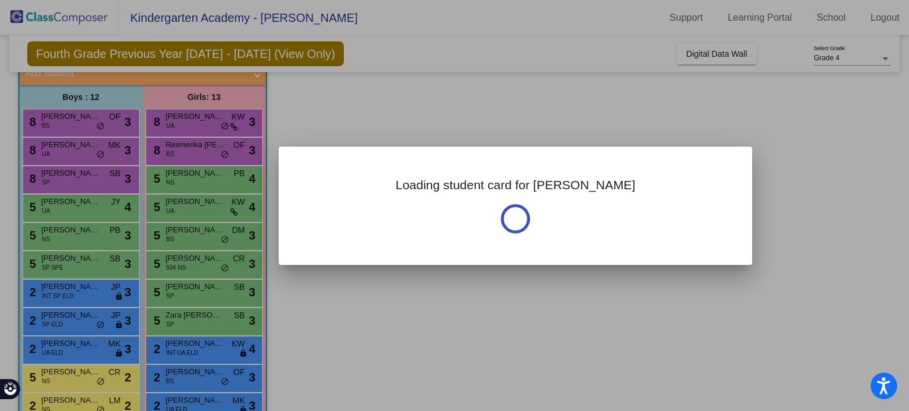
click at [60, 241] on div at bounding box center [454, 205] width 909 height 411
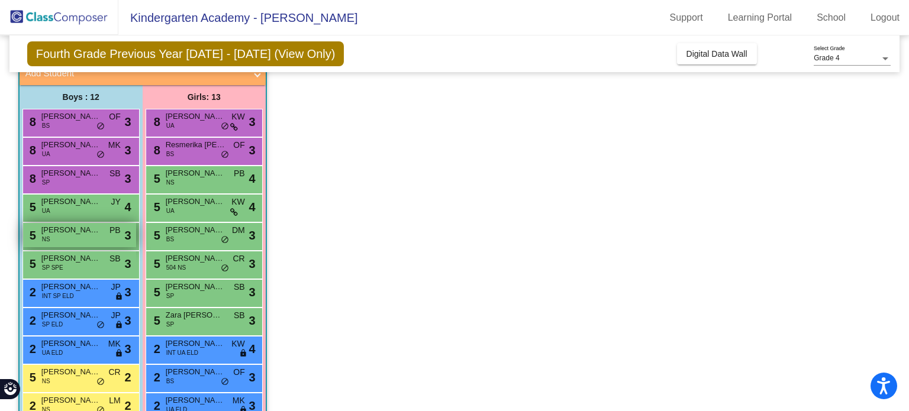
click at [82, 240] on div "5 [PERSON_NAME] NS PB lock do_not_disturb_alt 3" at bounding box center [79, 235] width 113 height 24
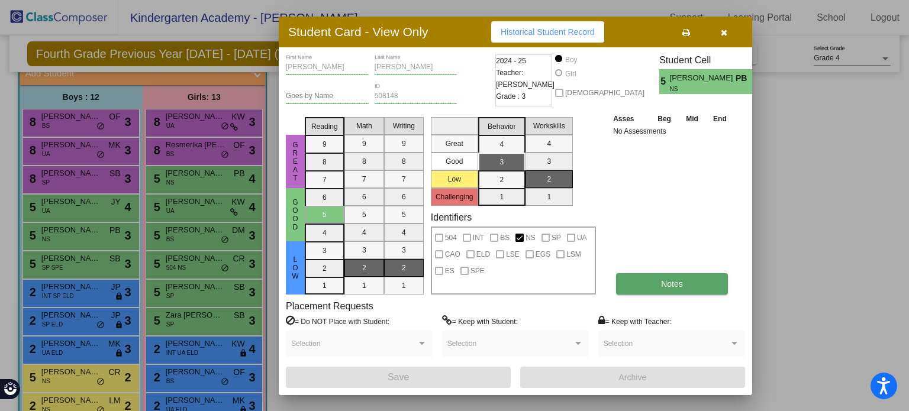
click at [675, 282] on span "Notes" at bounding box center [672, 283] width 22 height 9
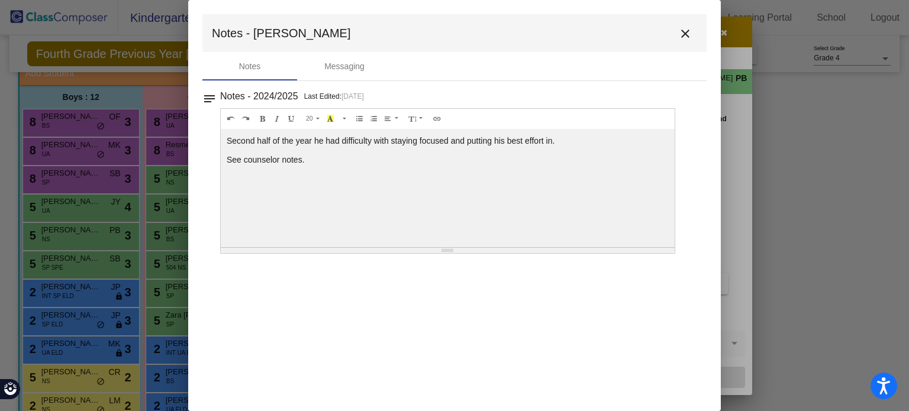
click at [680, 33] on mat-icon "close" at bounding box center [685, 34] width 14 height 14
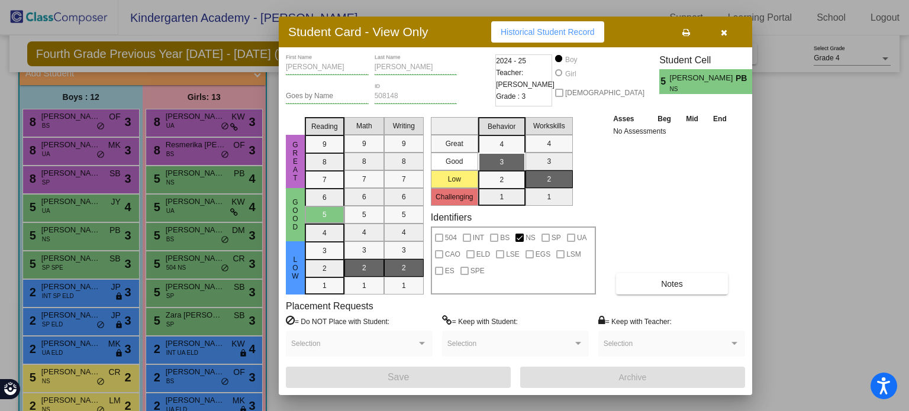
click at [89, 205] on div at bounding box center [454, 205] width 909 height 411
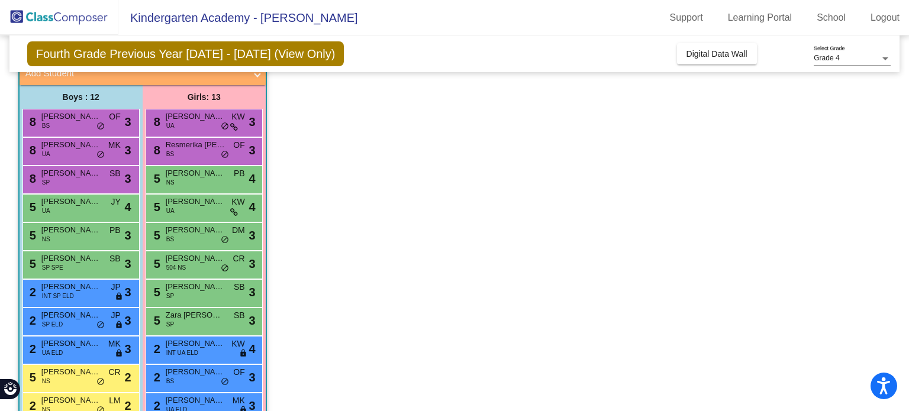
click at [89, 205] on span "[PERSON_NAME] [PERSON_NAME]" at bounding box center [70, 202] width 59 height 12
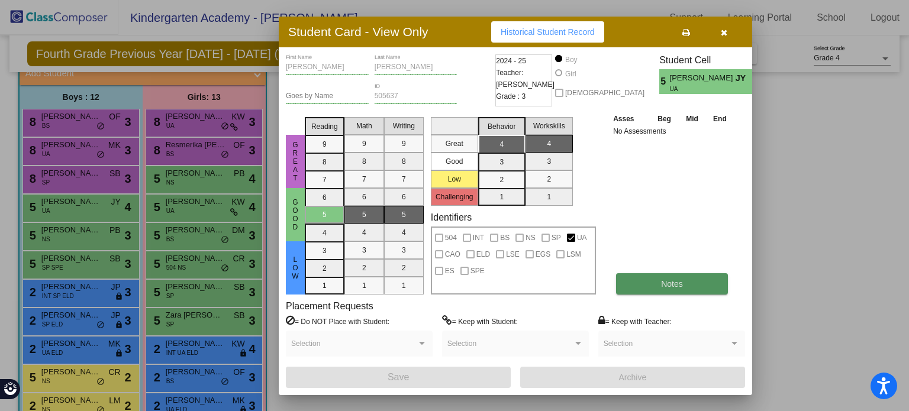
click at [677, 279] on span "Notes" at bounding box center [672, 283] width 22 height 9
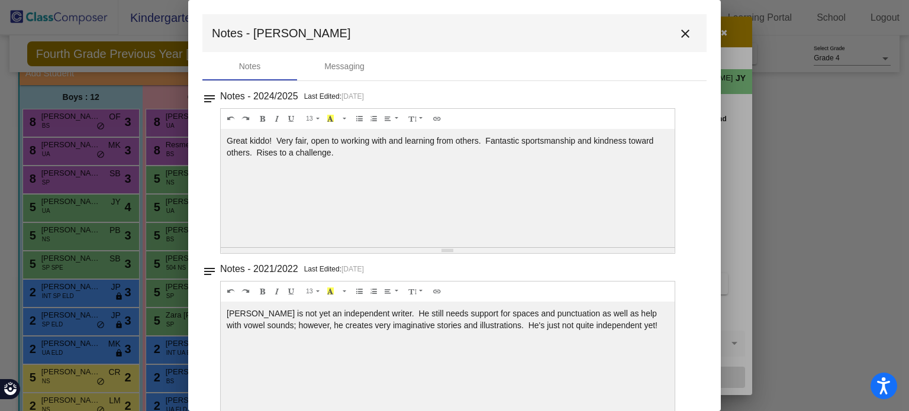
click at [685, 37] on mat-icon "close" at bounding box center [685, 34] width 14 height 14
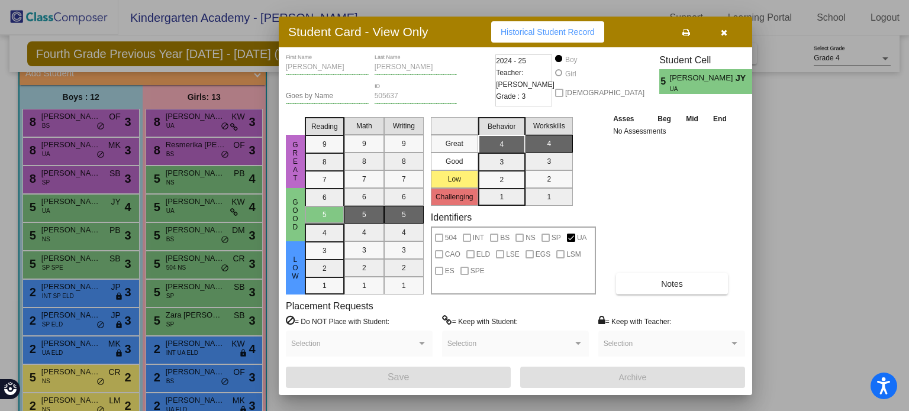
click at [55, 185] on div at bounding box center [454, 205] width 909 height 411
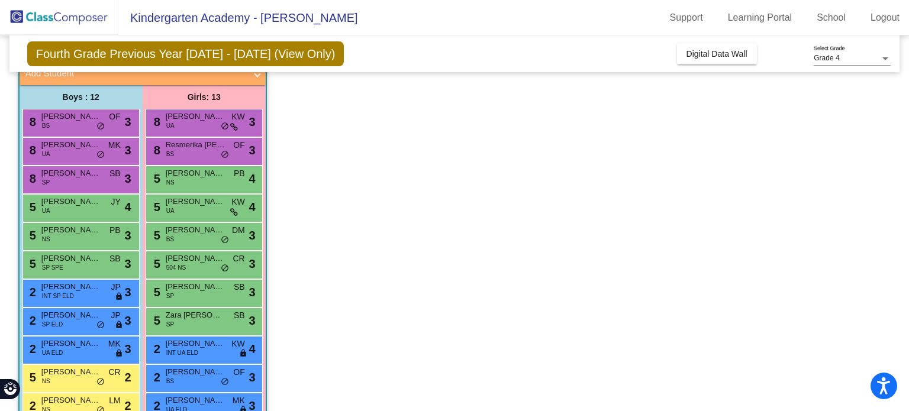
click at [55, 185] on div "8 [PERSON_NAME] SP SB lock do_not_disturb_alt 3" at bounding box center [79, 178] width 113 height 24
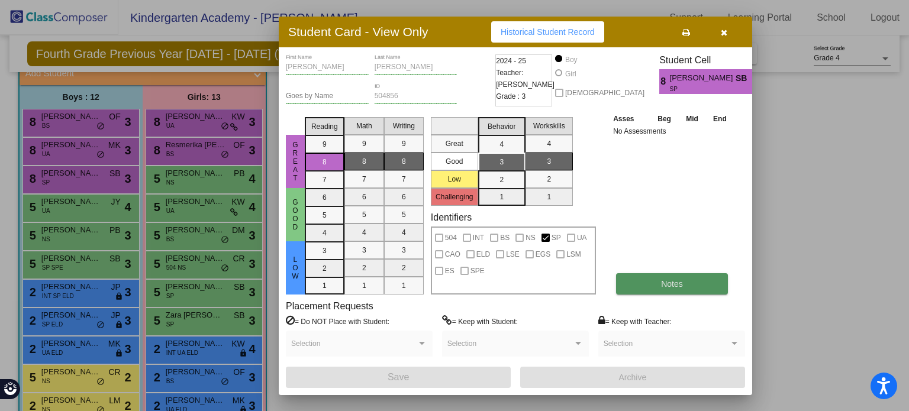
click at [651, 290] on button "Notes" at bounding box center [672, 283] width 112 height 21
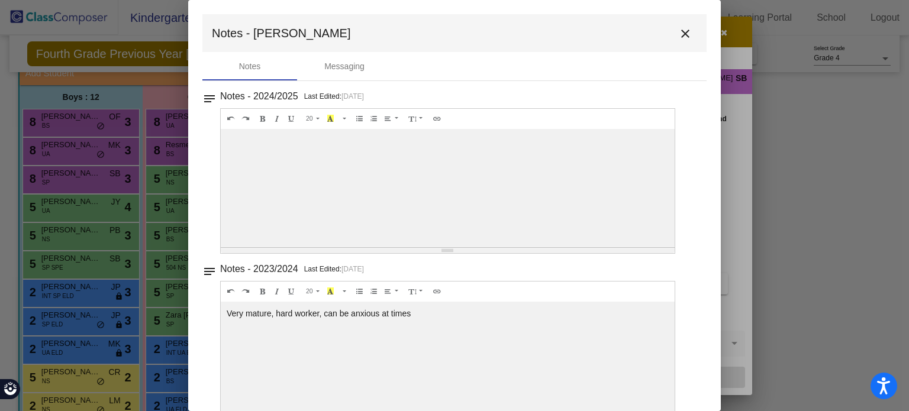
click at [687, 30] on button "close" at bounding box center [686, 33] width 24 height 24
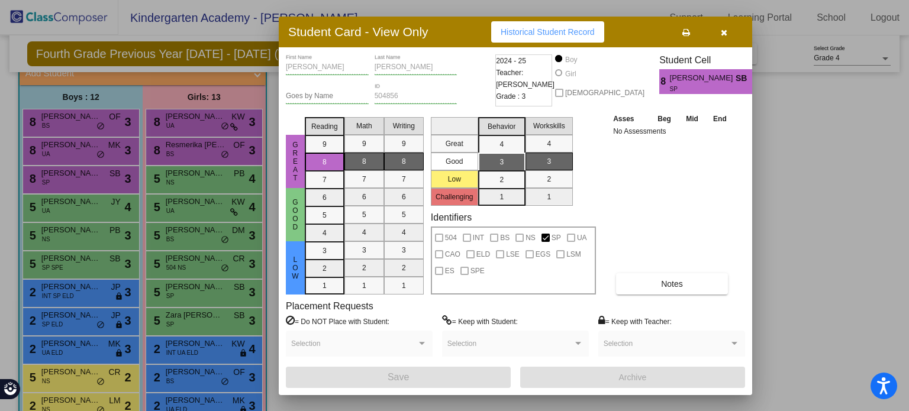
click at [111, 125] on div at bounding box center [454, 205] width 909 height 411
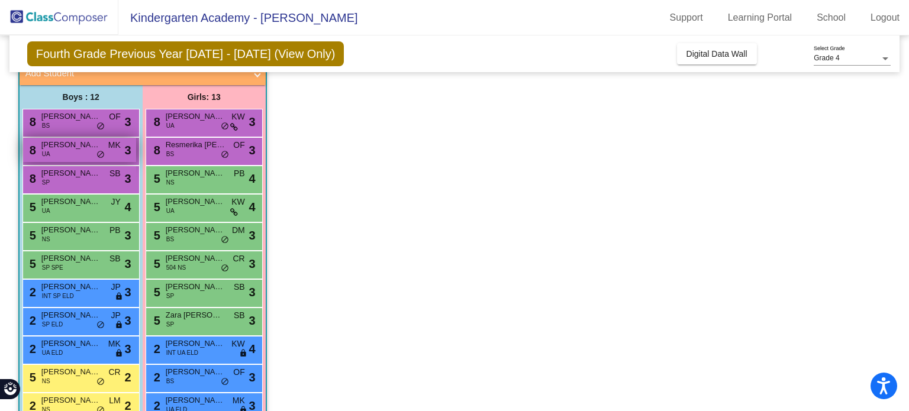
click at [70, 151] on div "8 Miles [PERSON_NAME] UA MK lock do_not_disturb_alt 3" at bounding box center [79, 150] width 113 height 24
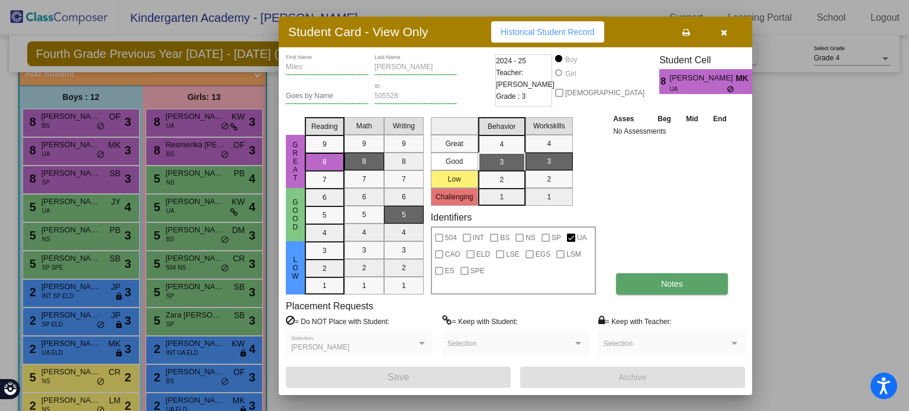
click at [654, 287] on button "Notes" at bounding box center [672, 283] width 112 height 21
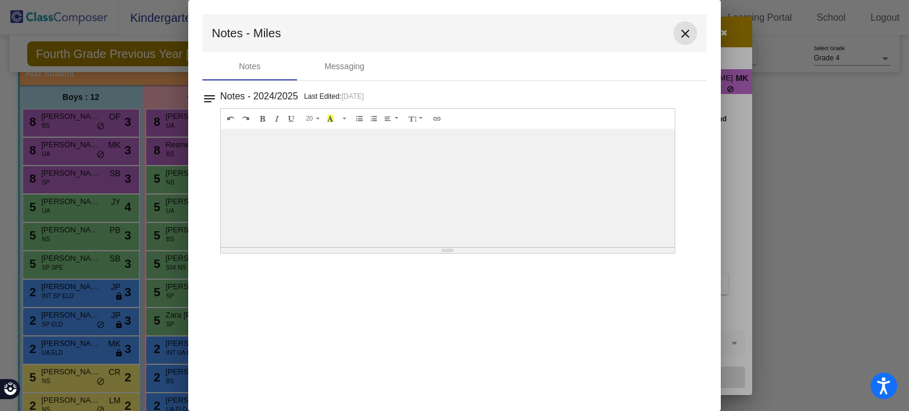
click at [688, 33] on mat-icon "close" at bounding box center [685, 34] width 14 height 14
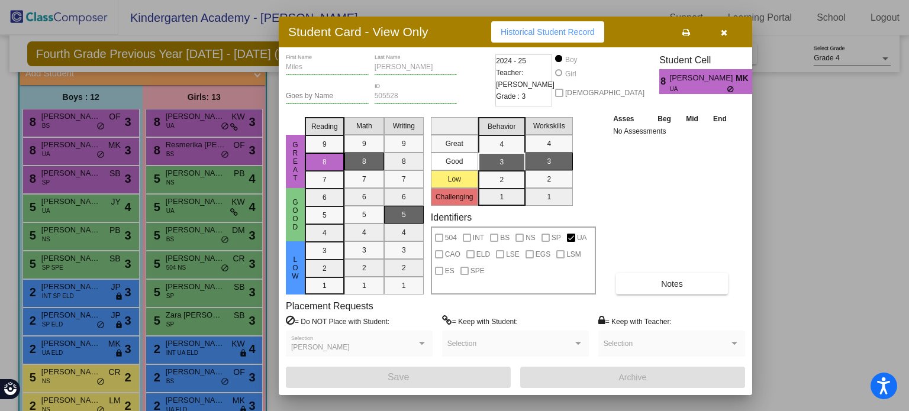
click at [69, 125] on div at bounding box center [454, 205] width 909 height 411
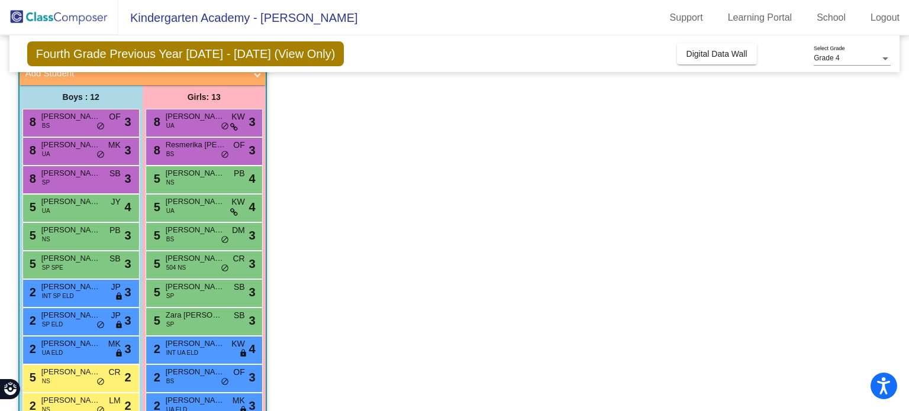
click at [69, 125] on div "8 [PERSON_NAME] BS OF lock do_not_disturb_alt 3" at bounding box center [79, 122] width 113 height 24
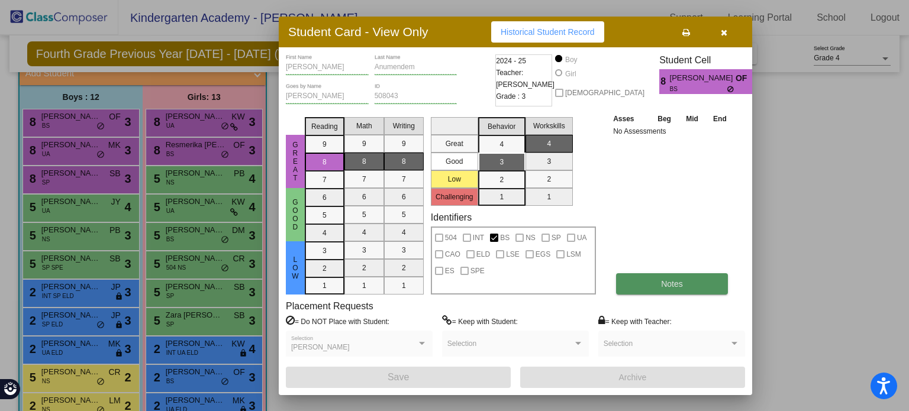
click at [639, 291] on button "Notes" at bounding box center [672, 283] width 112 height 21
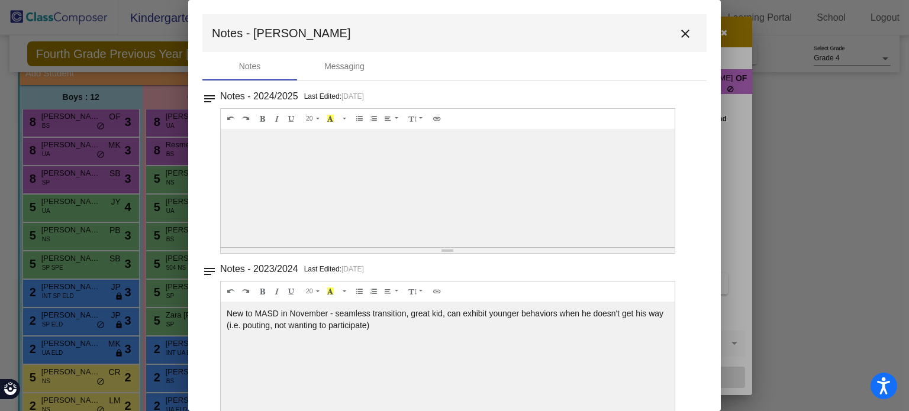
click at [684, 33] on mat-icon "close" at bounding box center [685, 34] width 14 height 14
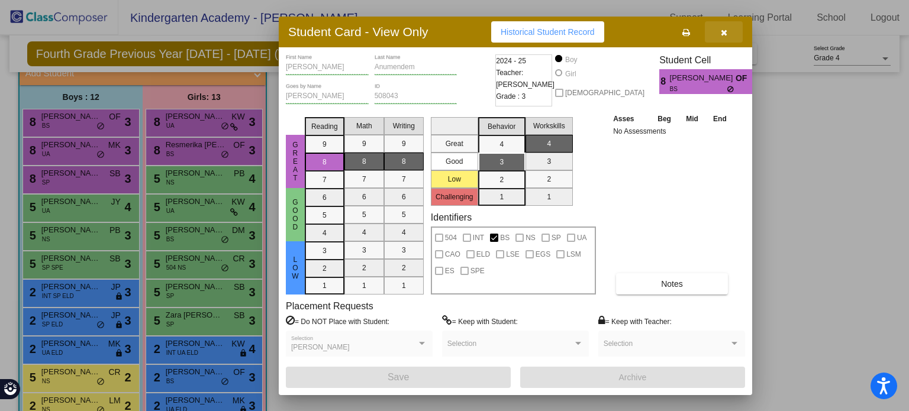
click at [715, 31] on button "button" at bounding box center [724, 31] width 38 height 21
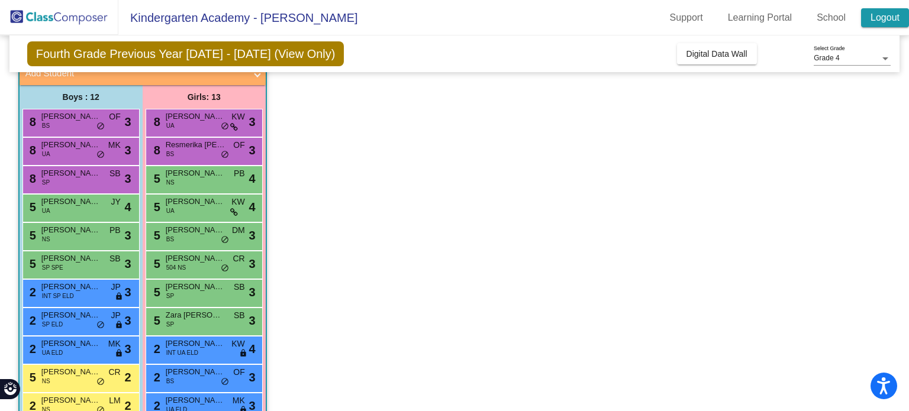
click at [888, 21] on link "Logout" at bounding box center [885, 17] width 48 height 19
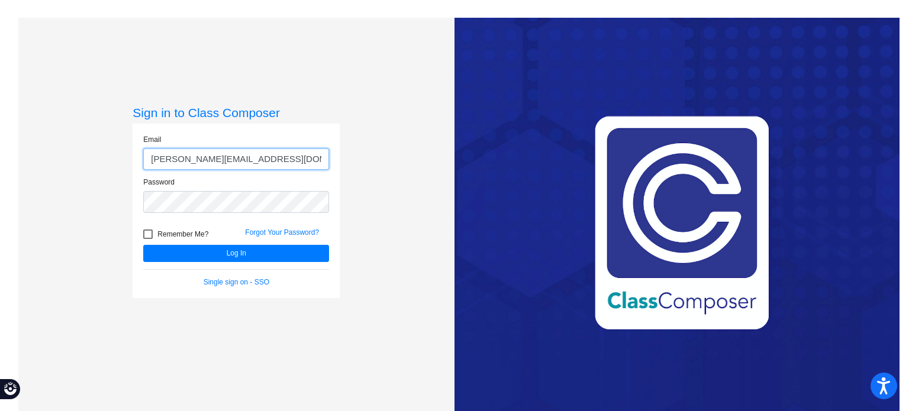
click at [202, 165] on input "[PERSON_NAME][EMAIL_ADDRESS][DOMAIN_NAME]" at bounding box center [236, 160] width 186 height 22
type input "[EMAIL_ADDRESS][DOMAIN_NAME]"
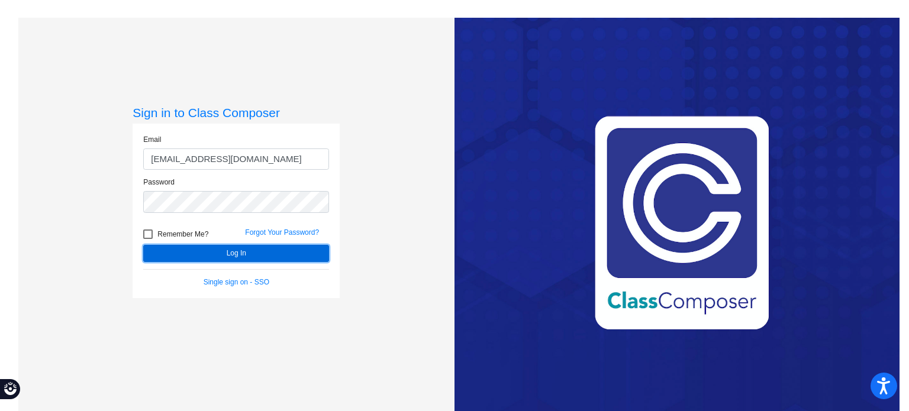
click at [204, 255] on button "Log In" at bounding box center [236, 253] width 186 height 17
